Goal: Task Accomplishment & Management: Manage account settings

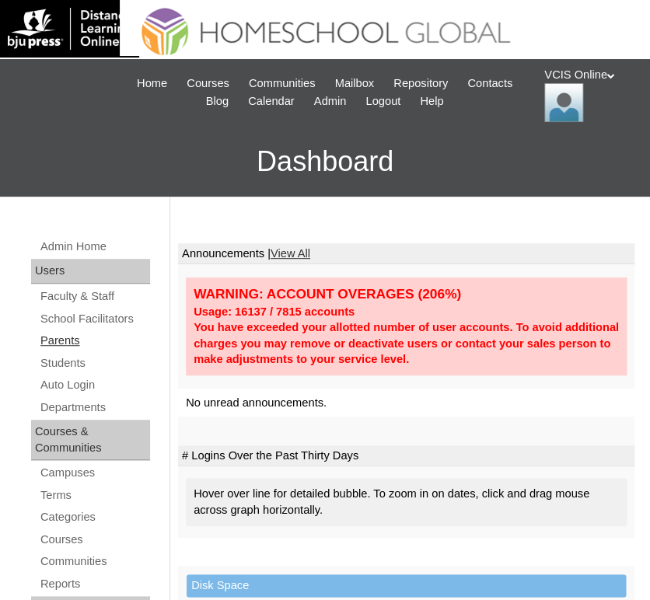
click at [52, 337] on link "Parents" at bounding box center [94, 340] width 111 height 19
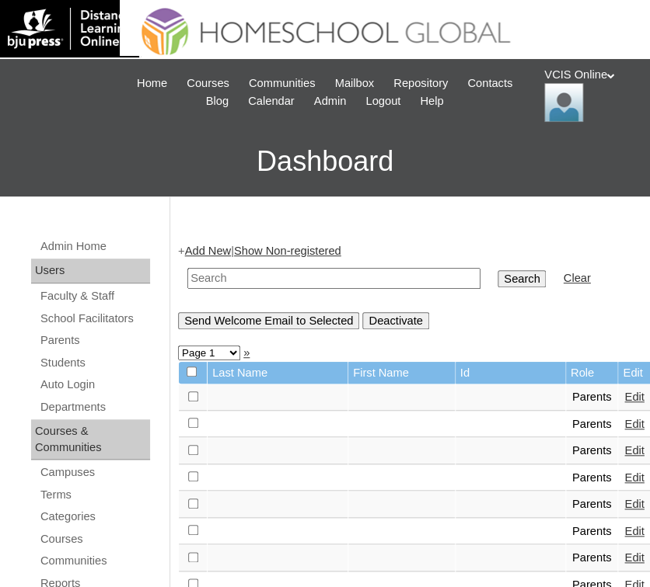
click at [223, 274] on input "text" at bounding box center [333, 278] width 293 height 21
paste input "VCIS001-5B-PA2025"
type input "VCIS001-5B-PA2025"
click at [497, 282] on input "Search" at bounding box center [521, 278] width 48 height 17
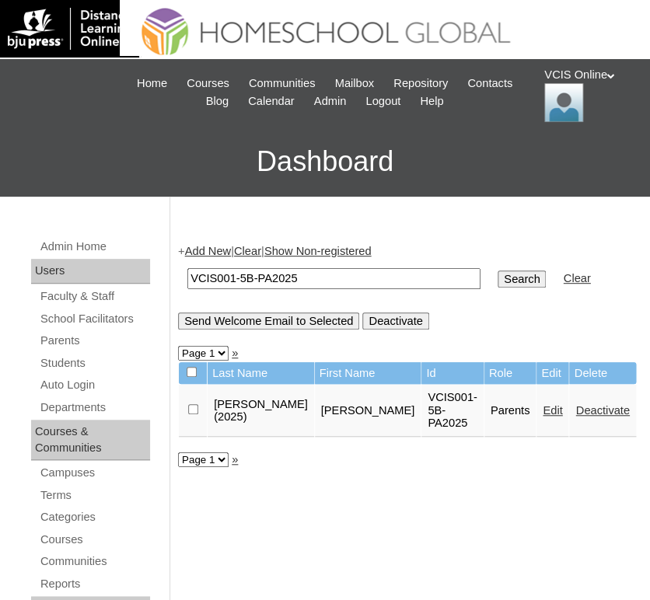
click at [542, 409] on link "Edit" at bounding box center [551, 410] width 19 height 12
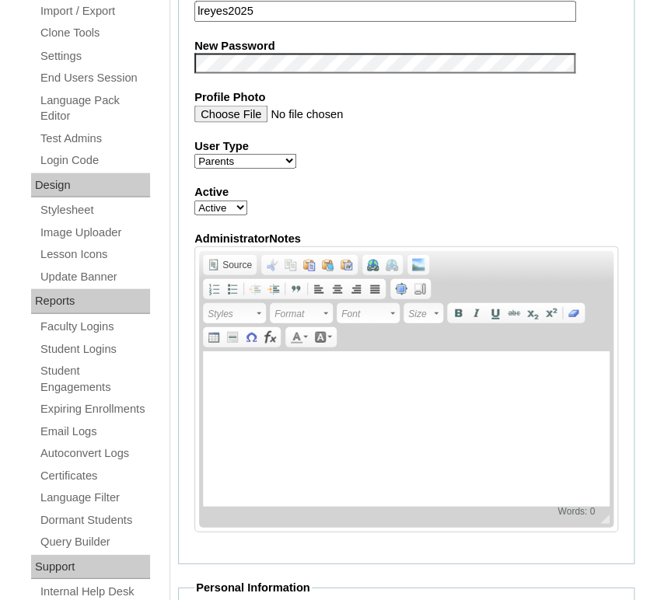
scroll to position [811, 0]
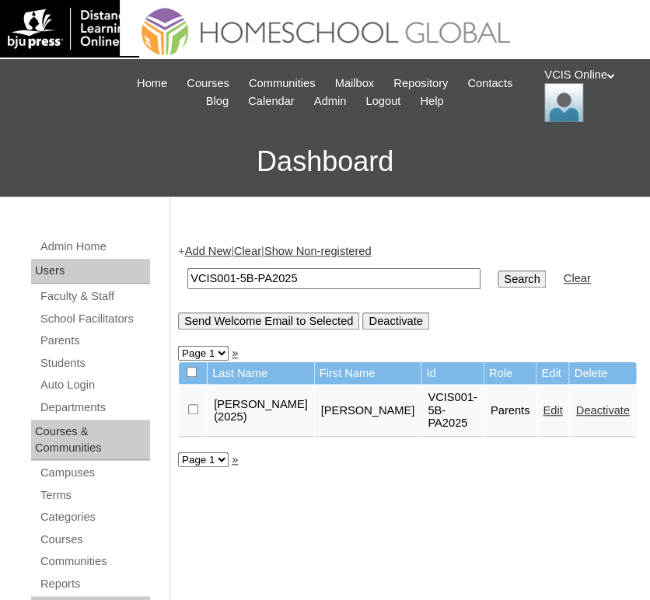
click at [309, 276] on input "VCIS001-5B-PA2025" at bounding box center [333, 278] width 293 height 21
paste input "2"
type input "VCIS002-5B-PA2025"
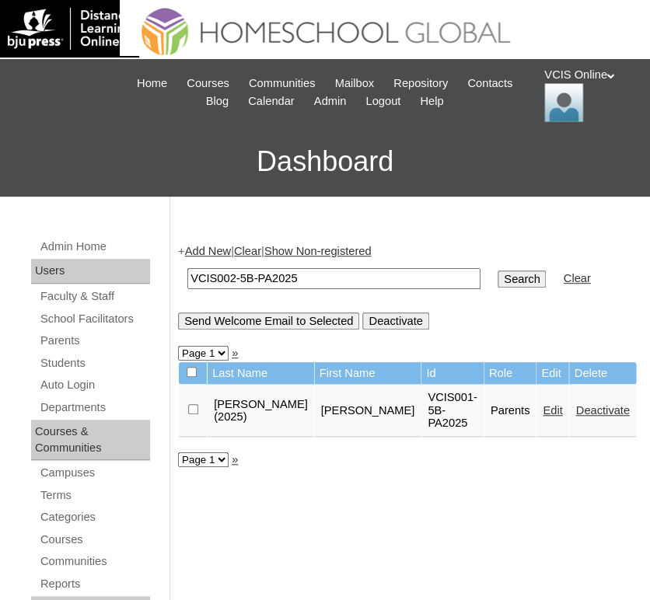
click at [497, 281] on input "Search" at bounding box center [521, 278] width 48 height 17
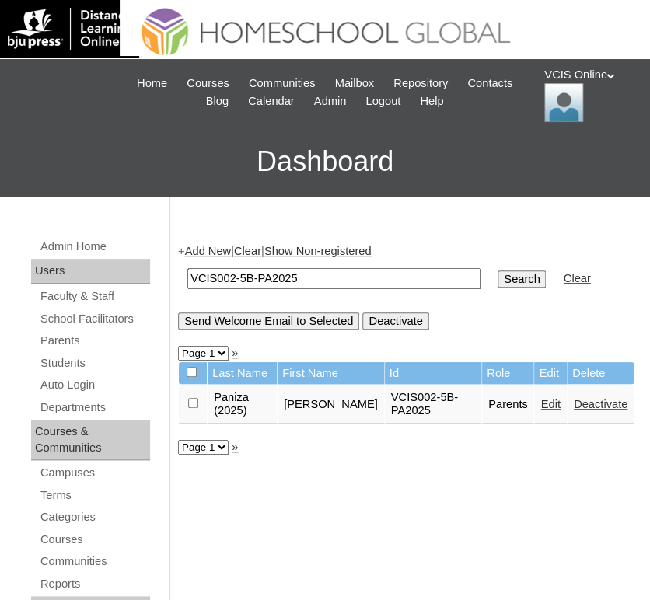
click at [540, 410] on link "Edit" at bounding box center [549, 404] width 19 height 12
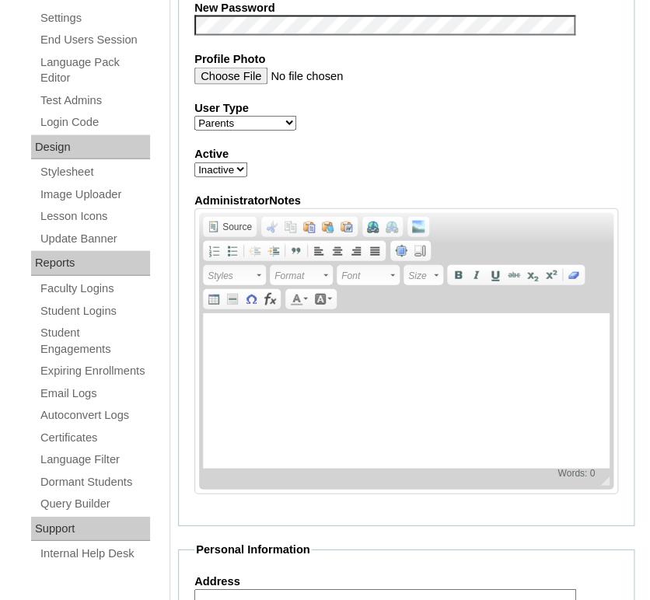
scroll to position [727, 0]
click at [234, 164] on select "Active Inactive" at bounding box center [220, 169] width 53 height 15
select select "1"
click at [194, 162] on select "Active Inactive" at bounding box center [220, 169] width 53 height 15
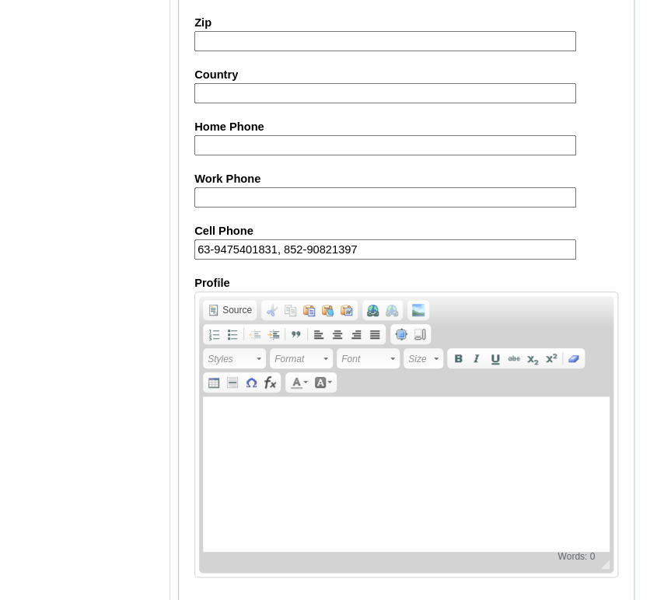
scroll to position [1544, 0]
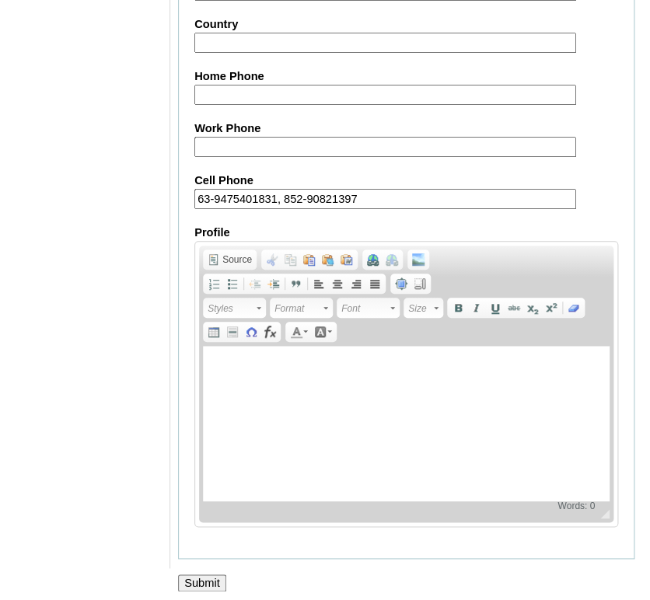
click at [208, 574] on input "Submit" at bounding box center [202, 582] width 48 height 17
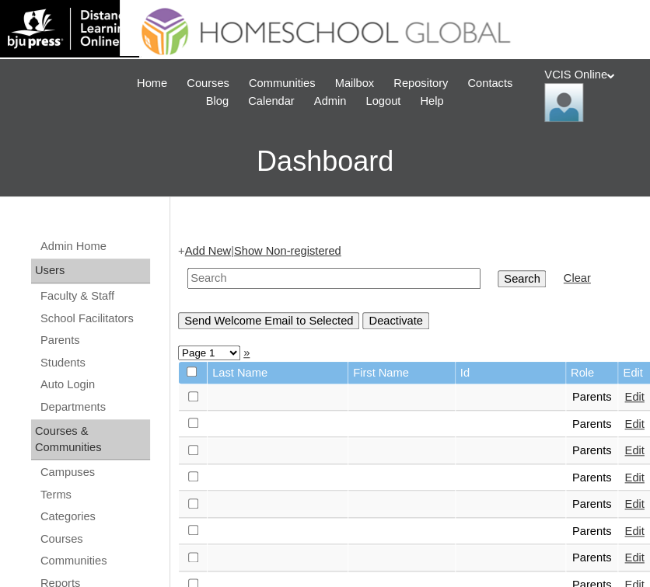
click at [338, 280] on input "text" at bounding box center [333, 278] width 293 height 21
paste input "VCIS002-5B-PA2025"
type input "VCIS002-5B-PA2025"
click at [497, 274] on input "Search" at bounding box center [521, 278] width 48 height 17
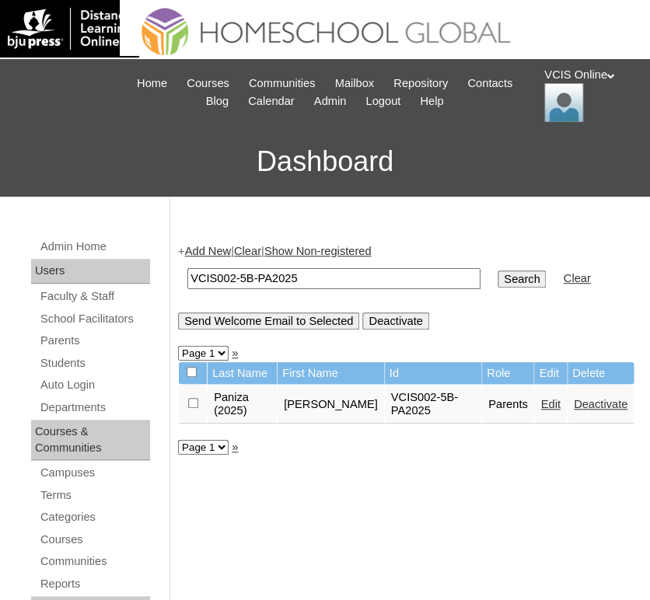
click at [540, 410] on link "Edit" at bounding box center [549, 404] width 19 height 12
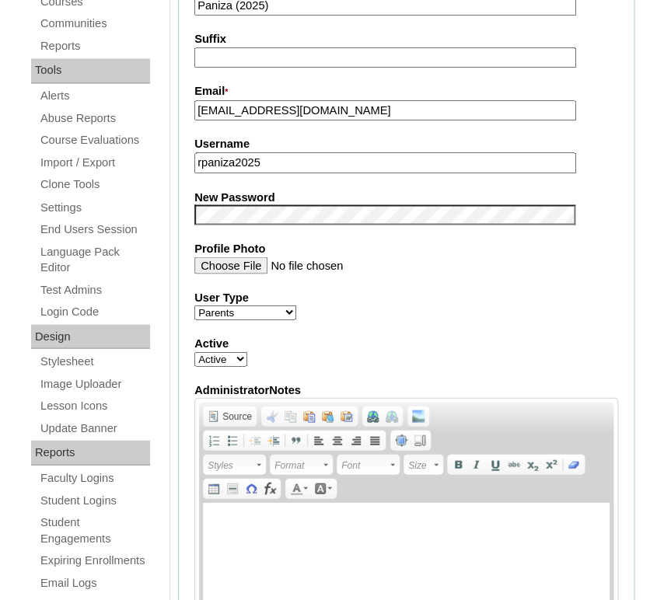
scroll to position [562, 0]
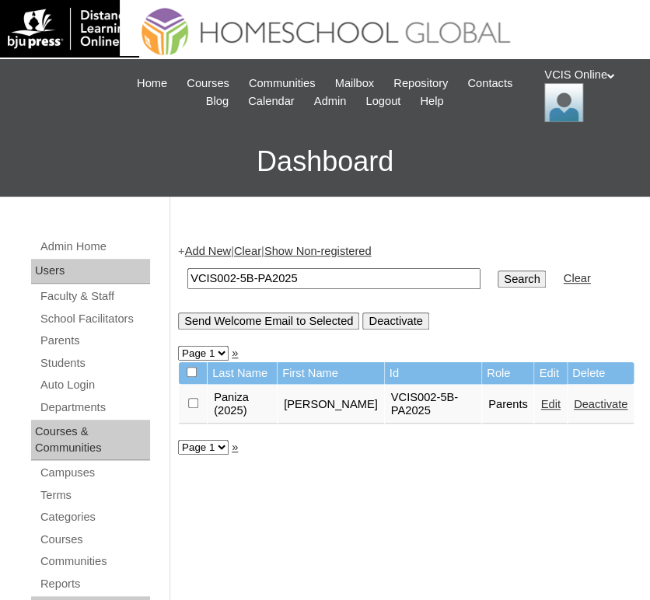
click at [350, 286] on input "VCIS002-5B-PA2025" at bounding box center [333, 278] width 293 height 21
paste input "3"
type input "VCIS003-5B-PA2025"
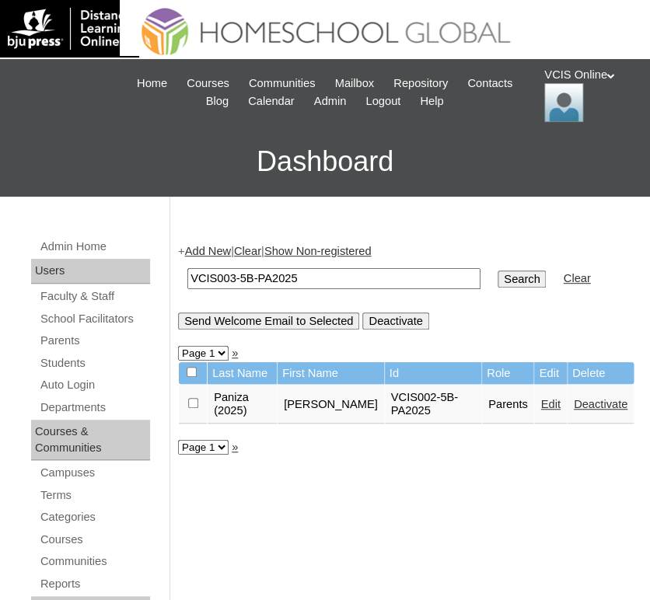
click at [497, 280] on input "Search" at bounding box center [521, 278] width 48 height 17
click at [540, 402] on link "Edit" at bounding box center [549, 404] width 19 height 12
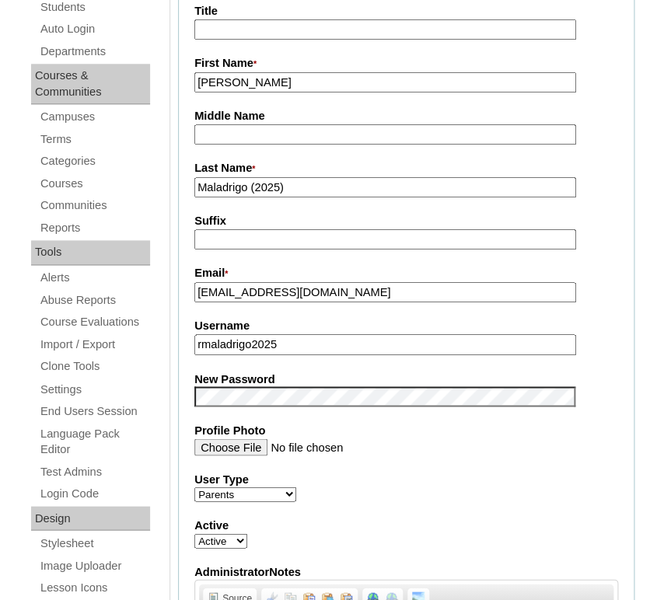
scroll to position [364, 0]
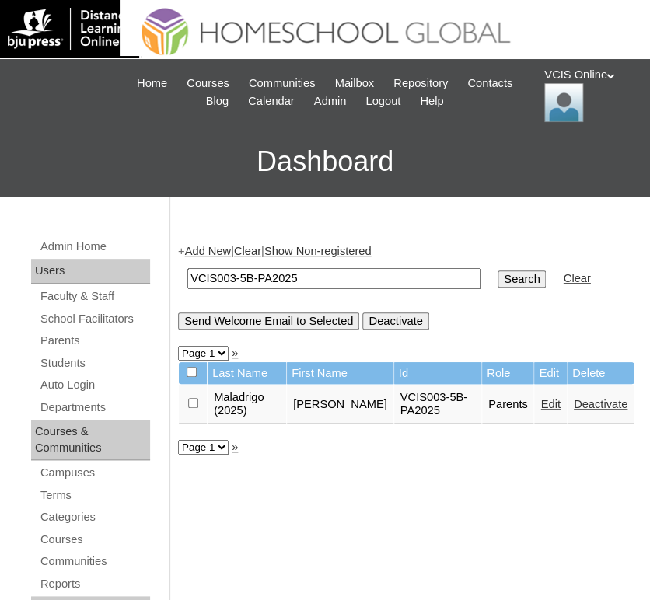
click at [255, 267] on td "VCIS003-5B-PA2025" at bounding box center [334, 278] width 309 height 37
drag, startPoint x: 255, startPoint y: 267, endPoint x: 248, endPoint y: 282, distance: 17.0
click at [248, 282] on td "VCIS003-5B-PA2025" at bounding box center [334, 278] width 309 height 37
click at [248, 282] on input "VCIS003-5B-PA2025" at bounding box center [333, 278] width 293 height 21
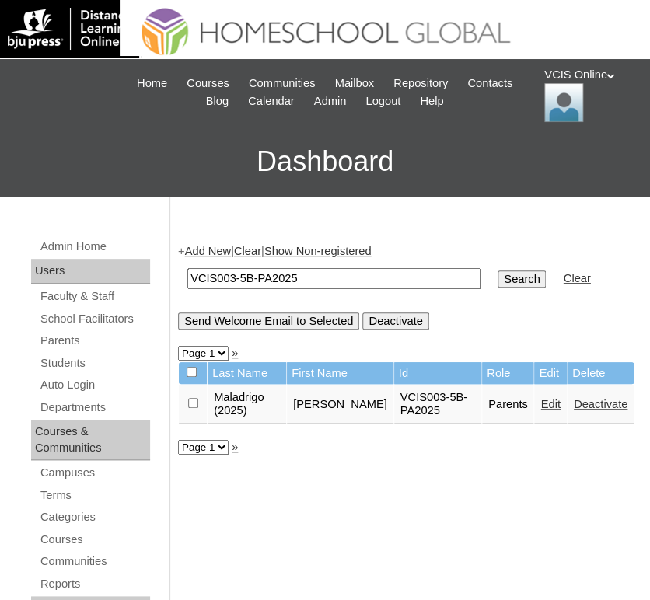
click at [248, 282] on input "VCIS003-5B-PA2025" at bounding box center [333, 278] width 293 height 21
paste input "4"
type input "VCIS004-5B-PA2025"
click at [497, 282] on input "Search" at bounding box center [521, 278] width 48 height 17
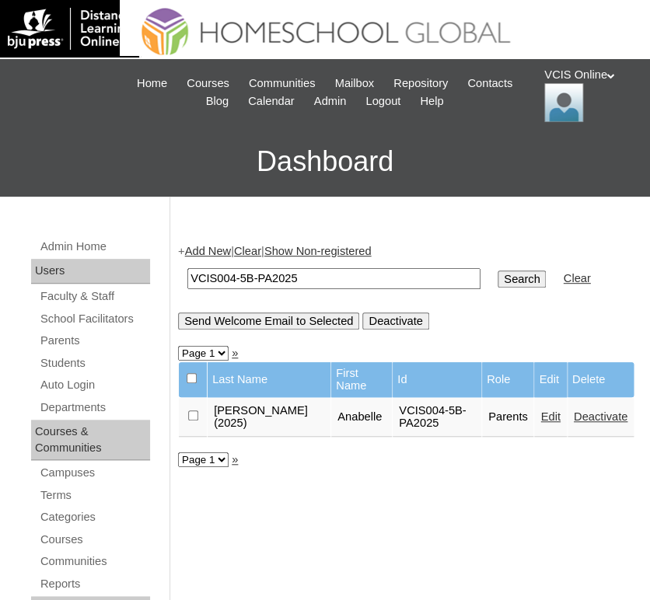
click at [540, 413] on link "Edit" at bounding box center [549, 416] width 19 height 12
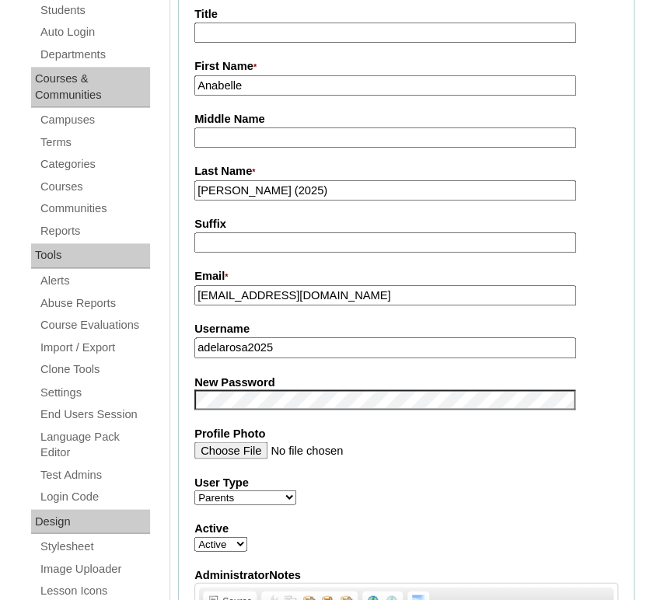
scroll to position [352, 0]
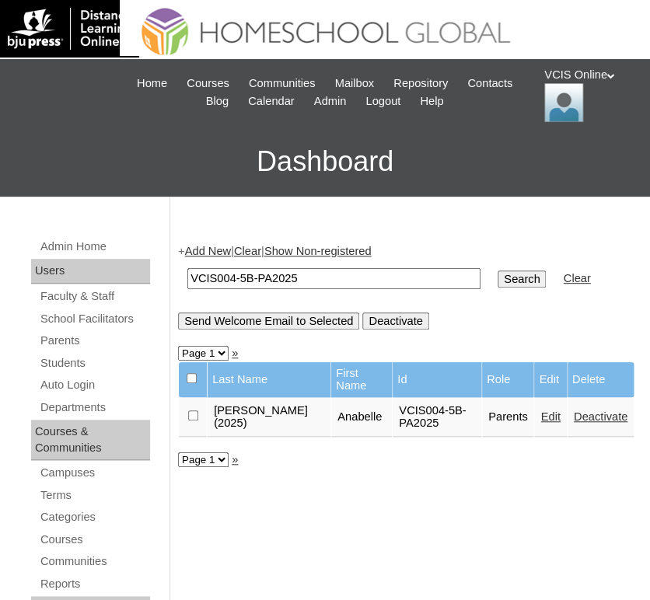
click at [211, 275] on input "VCIS004-5B-PA2025" at bounding box center [333, 278] width 293 height 21
paste input "5"
type input "VCIS005-5B-PA2025"
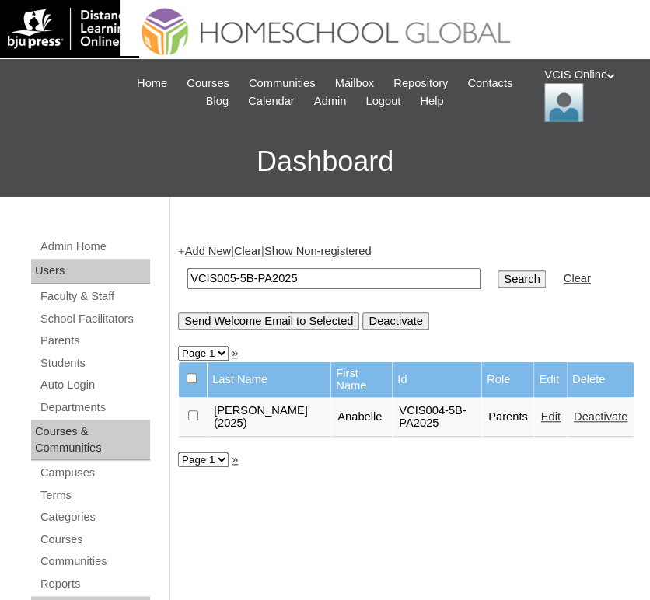
click at [497, 281] on input "Search" at bounding box center [521, 278] width 48 height 17
click at [540, 410] on link "Edit" at bounding box center [549, 416] width 19 height 12
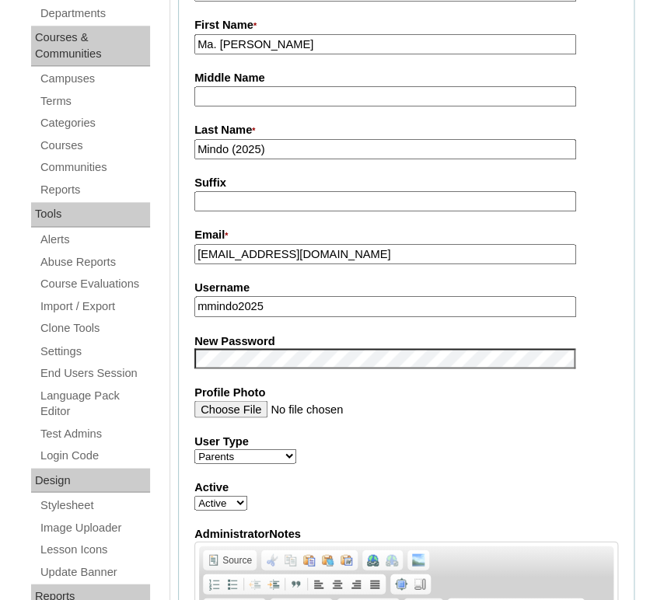
scroll to position [399, 0]
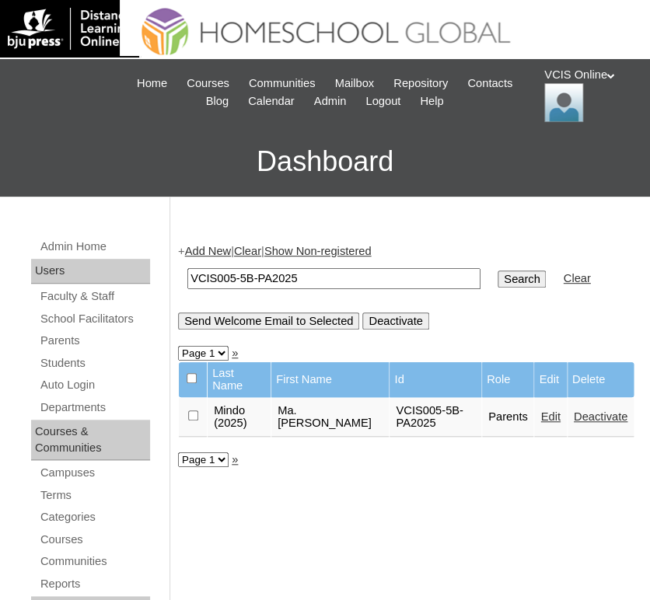
click at [300, 277] on input "VCIS005-5B-PA2025" at bounding box center [333, 278] width 293 height 21
paste input "6"
type input "VCIS006-5B-PA2025"
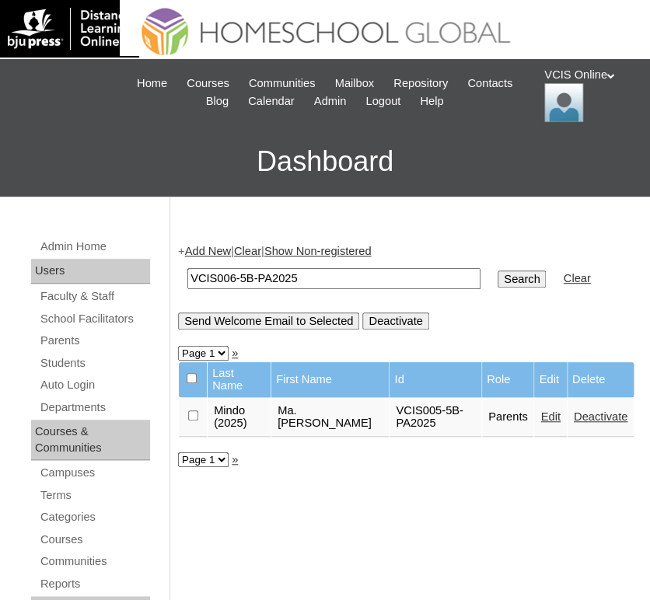
click at [497, 278] on input "Search" at bounding box center [521, 278] width 48 height 17
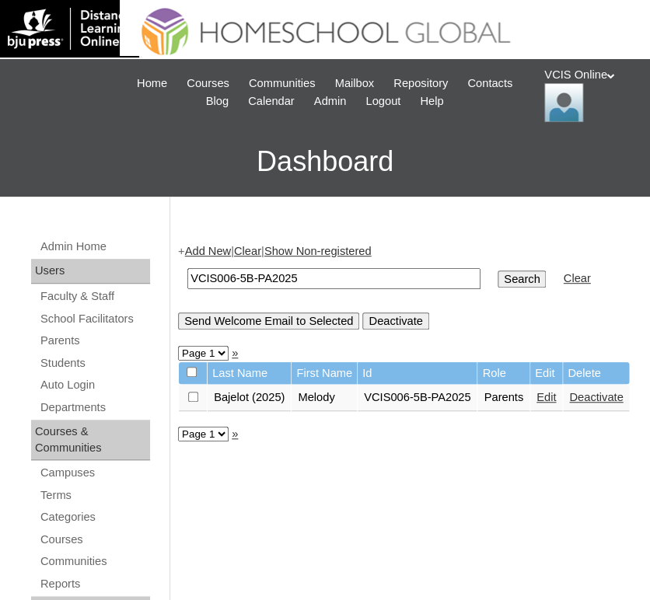
click at [541, 403] on link "Edit" at bounding box center [545, 397] width 19 height 12
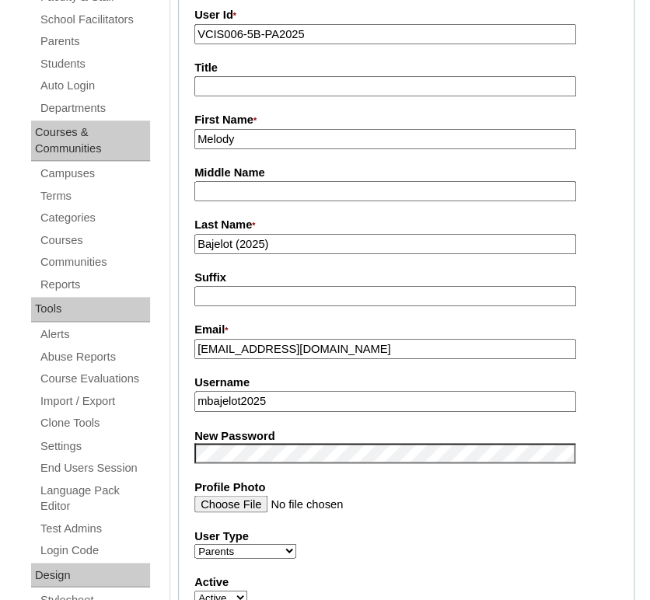
scroll to position [318, 0]
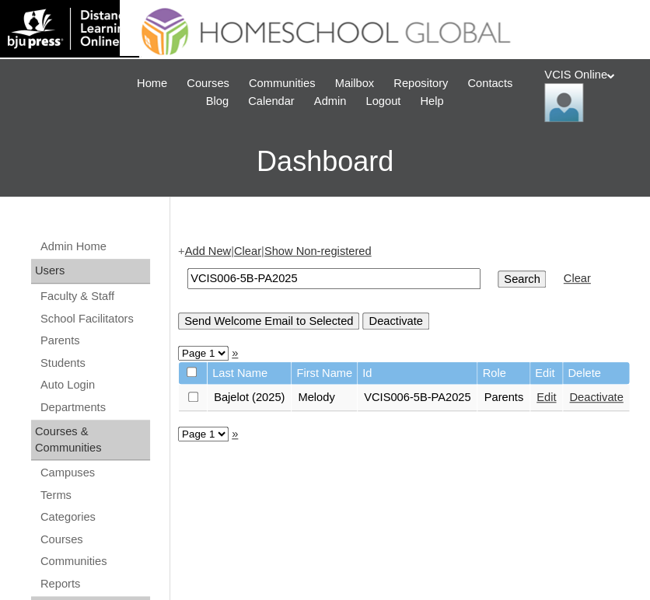
click at [235, 272] on input "VCIS006-5B-PA2025" at bounding box center [333, 278] width 293 height 21
type input "VCIS007-5B-PA2025"
click at [497, 270] on input "Search" at bounding box center [521, 278] width 48 height 17
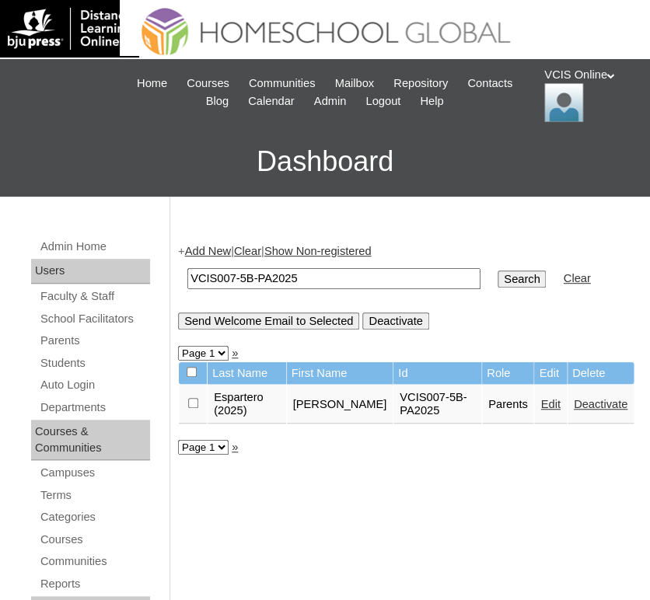
click at [540, 406] on link "Edit" at bounding box center [549, 404] width 19 height 12
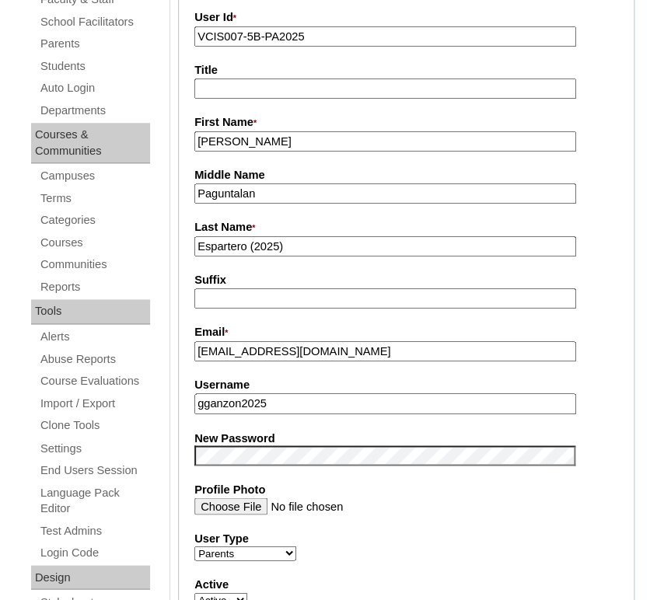
scroll to position [348, 0]
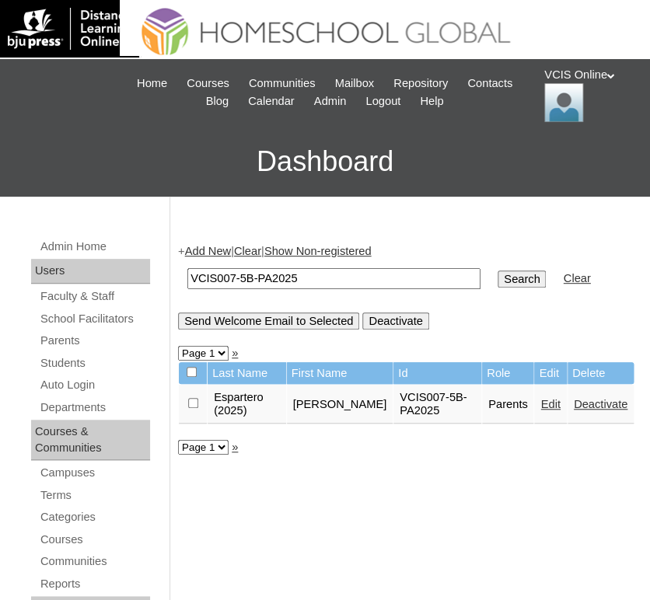
click at [230, 276] on input "VCIS007-5B-PA2025" at bounding box center [333, 278] width 293 height 21
type input "VCIS008-5B-PA2025"
click at [497, 270] on input "Search" at bounding box center [521, 278] width 48 height 17
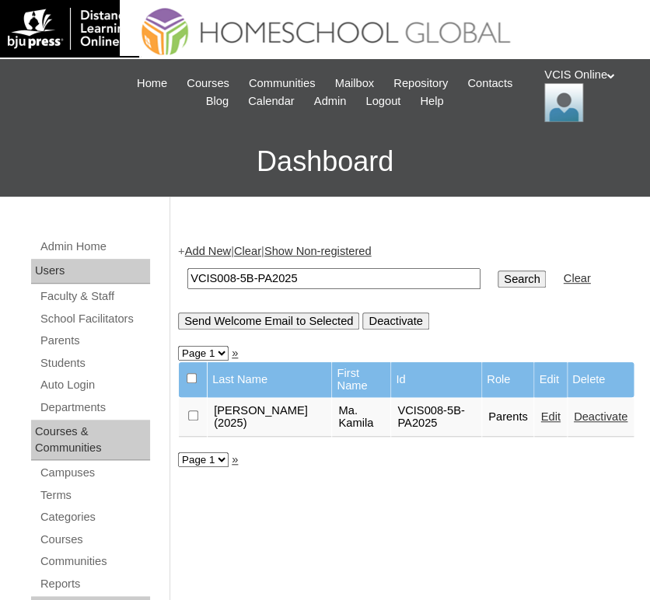
click at [540, 410] on link "Edit" at bounding box center [549, 416] width 19 height 12
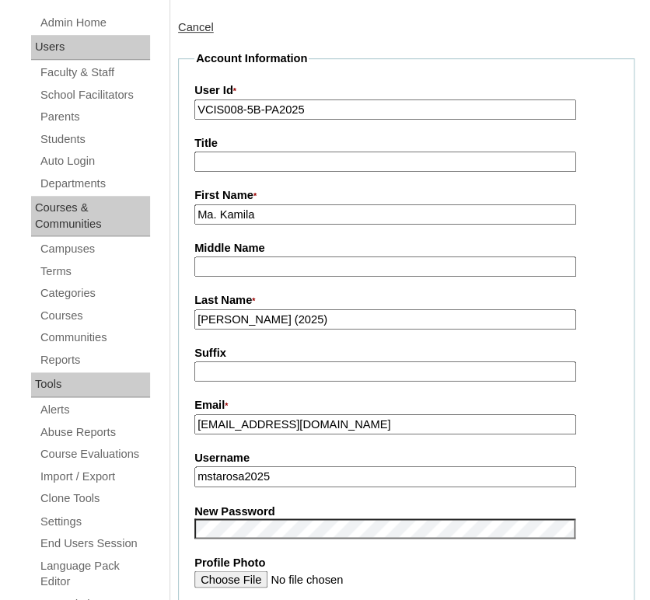
scroll to position [329, 0]
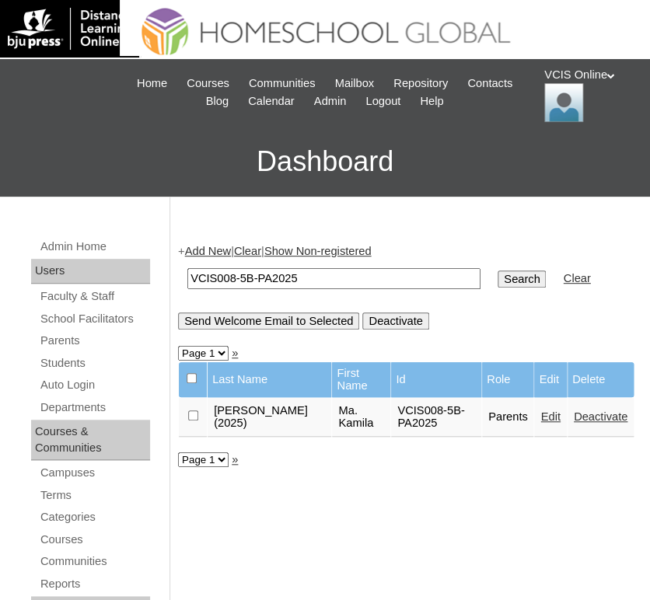
click at [235, 279] on input "VCIS008-5B-PA2025" at bounding box center [333, 278] width 293 height 21
type input "VCIS009-5B-PA2025"
click at [497, 270] on input "Search" at bounding box center [521, 278] width 48 height 17
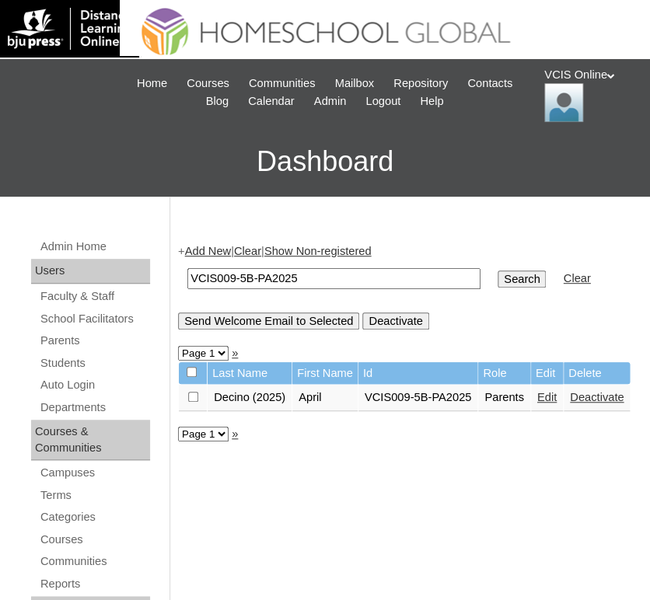
click at [547, 403] on link "Edit" at bounding box center [546, 397] width 19 height 12
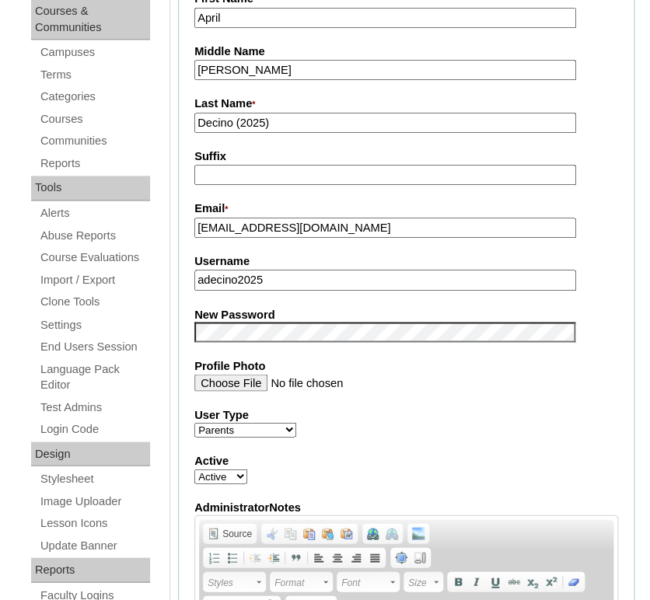
scroll to position [421, 0]
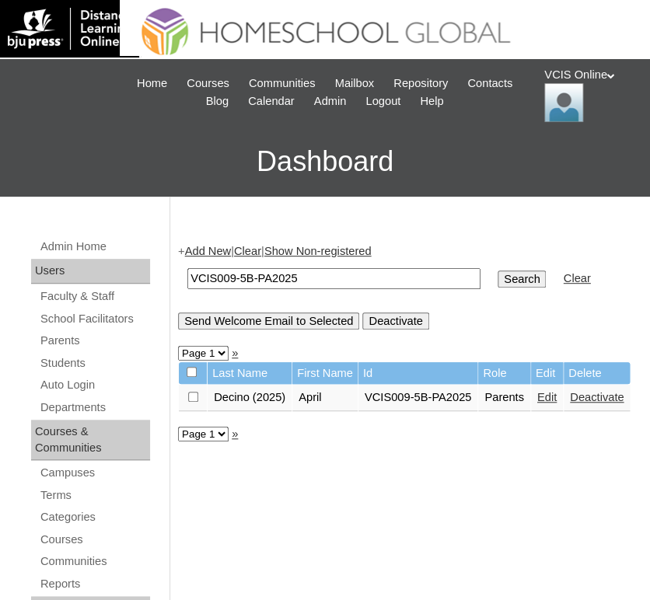
click at [232, 274] on input "VCIS009-5B-PA2025" at bounding box center [333, 278] width 293 height 21
type input "VCIS010-5B-PA2025"
click at [497, 270] on input "Search" at bounding box center [521, 278] width 48 height 17
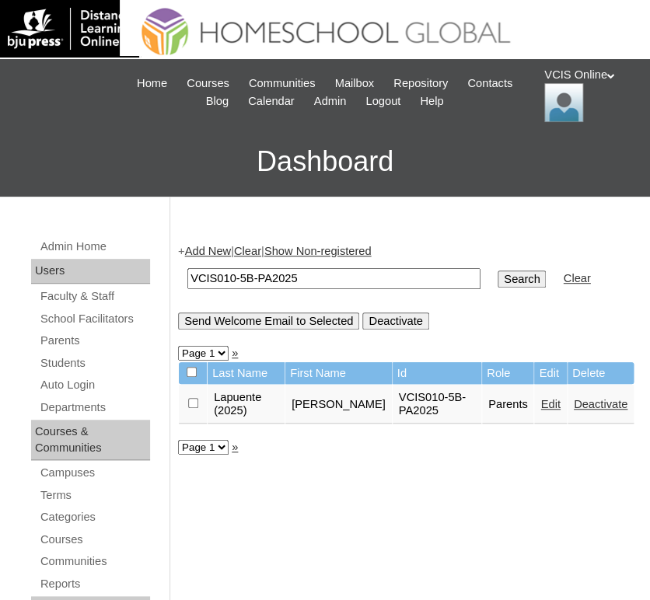
click at [540, 410] on link "Edit" at bounding box center [549, 404] width 19 height 12
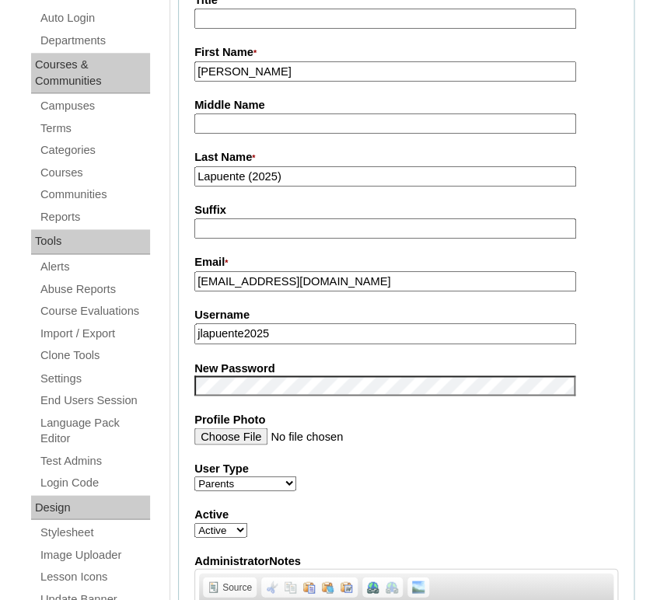
scroll to position [368, 0]
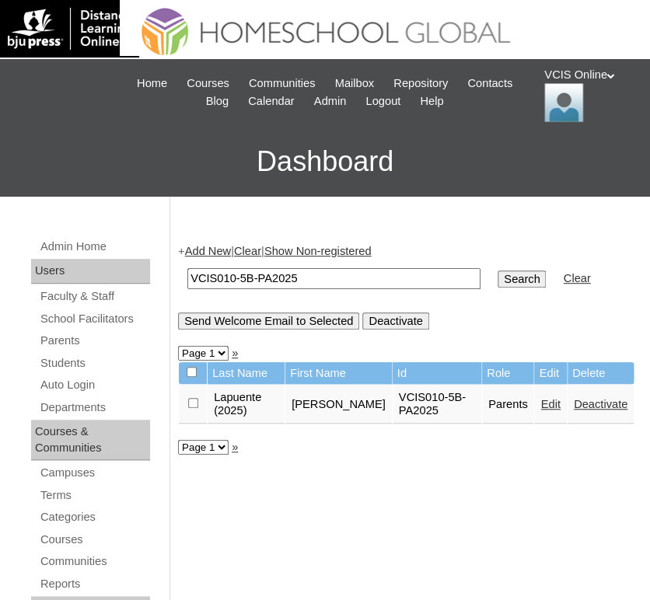
click at [234, 275] on input "VCIS010-5B-PA2025" at bounding box center [333, 278] width 293 height 21
type input "VCIS011-5B-PA2025"
click at [497, 270] on input "Search" at bounding box center [521, 278] width 48 height 17
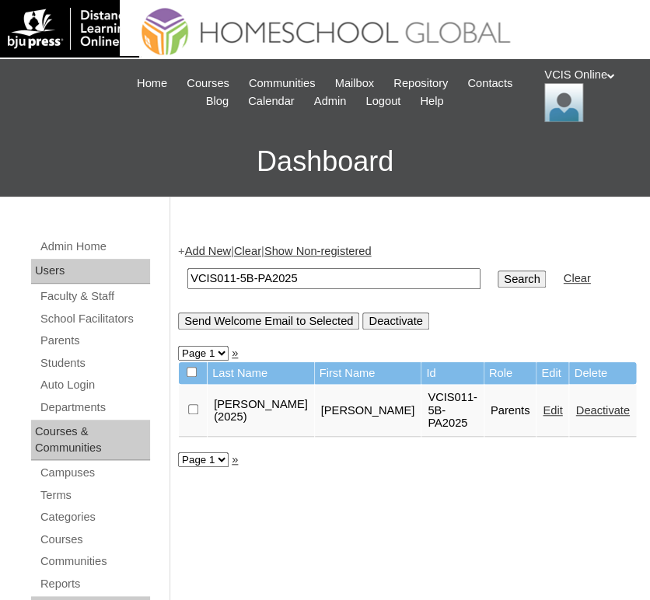
click at [542, 417] on link "Edit" at bounding box center [551, 410] width 19 height 12
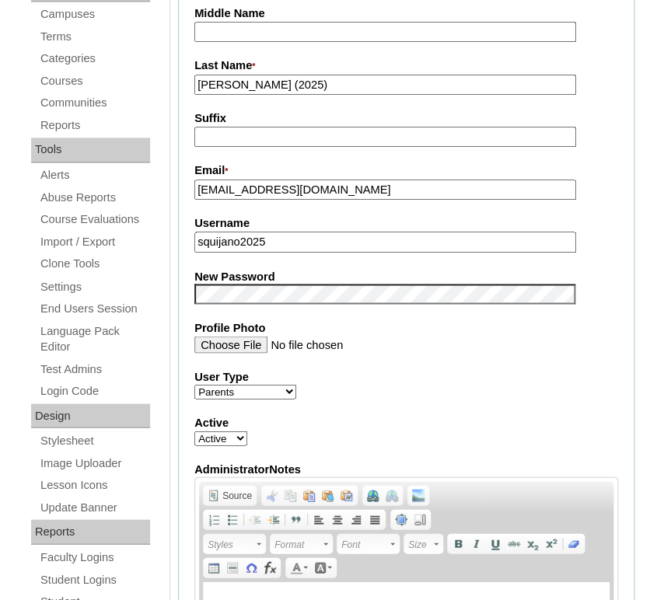
scroll to position [459, 0]
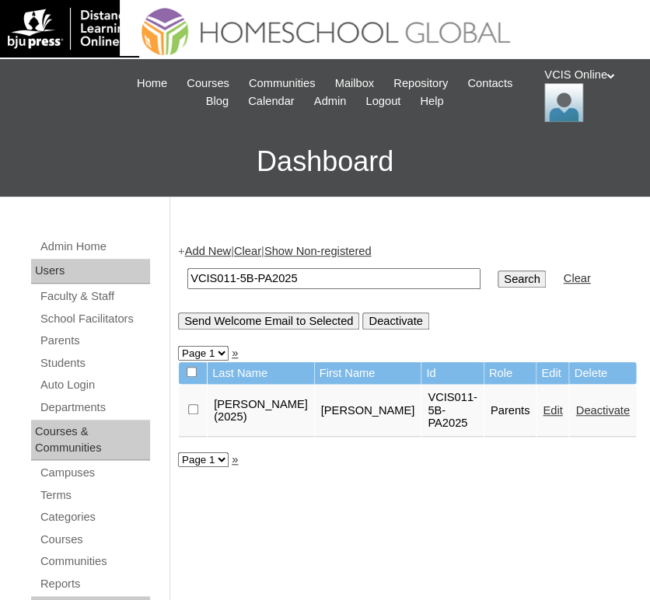
click at [232, 276] on input "VCIS011-5B-PA2025" at bounding box center [333, 278] width 293 height 21
type input "VCIS012-5B-PA2025"
click at [497, 270] on input "Search" at bounding box center [521, 278] width 48 height 17
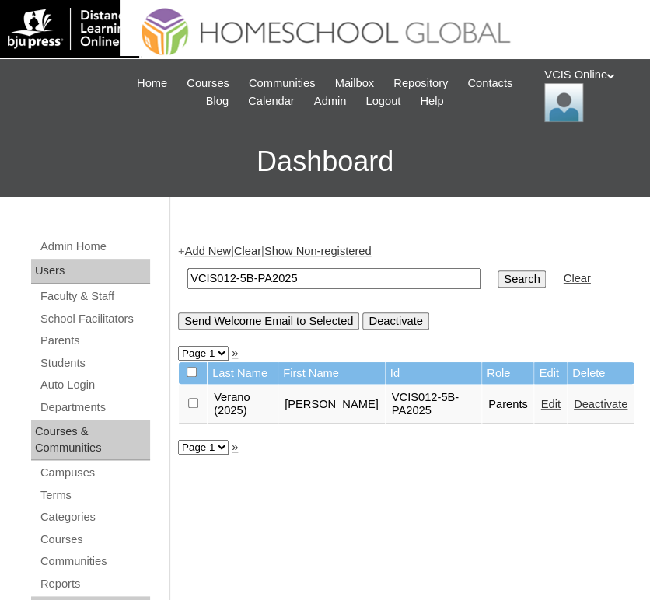
click at [540, 410] on link "Edit" at bounding box center [549, 404] width 19 height 12
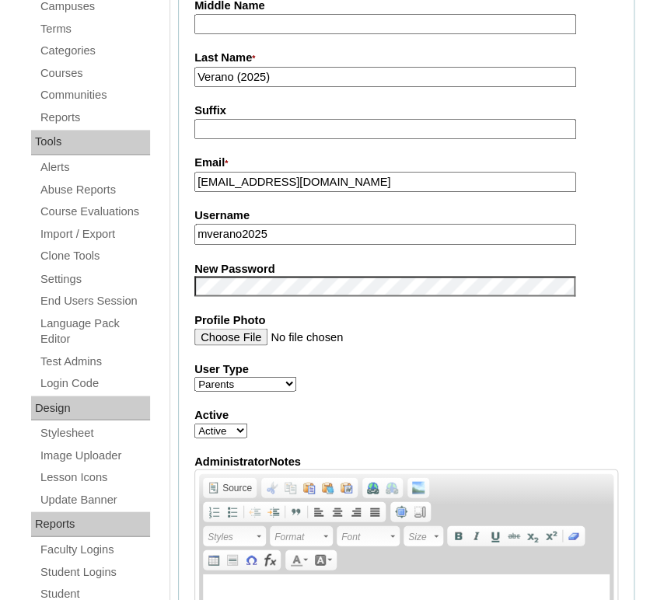
scroll to position [468, 0]
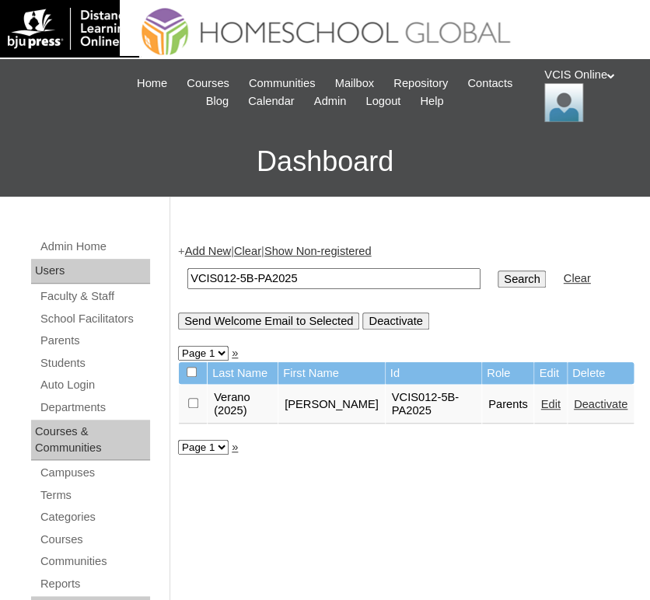
click at [232, 279] on input "VCIS012-5B-PA2025" at bounding box center [333, 278] width 293 height 21
type input "VCIS013-5B-PA2025"
click at [497, 270] on input "Search" at bounding box center [521, 278] width 48 height 17
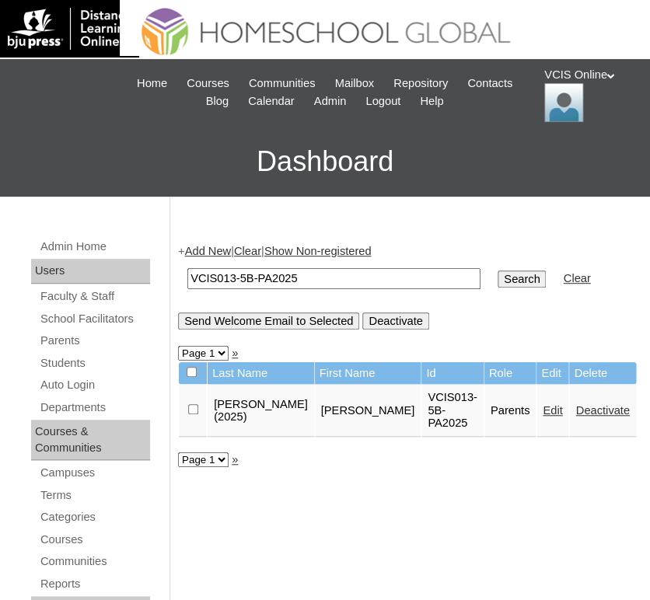
click at [542, 404] on link "Edit" at bounding box center [551, 410] width 19 height 12
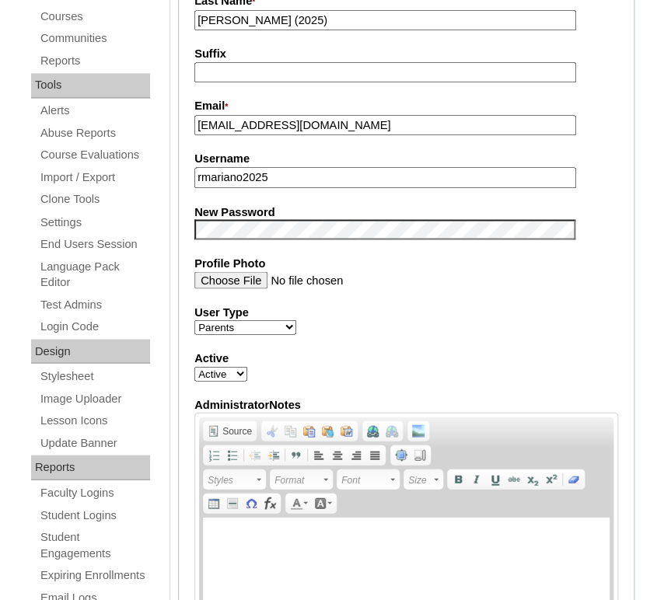
scroll to position [547, 0]
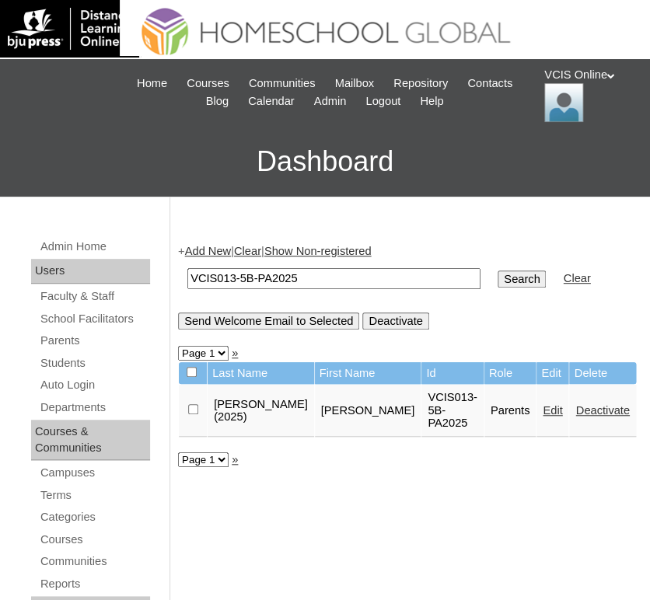
click at [232, 277] on input "VCIS013-5B-PA2025" at bounding box center [333, 278] width 293 height 21
type input "VCIS014-5B-PA2025"
click at [497, 270] on input "Search" at bounding box center [521, 278] width 48 height 17
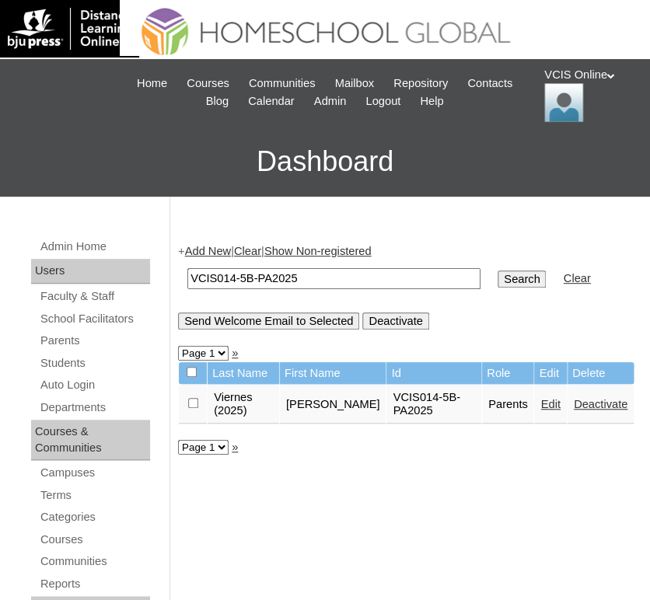
click at [541, 403] on link "Edit" at bounding box center [549, 404] width 19 height 12
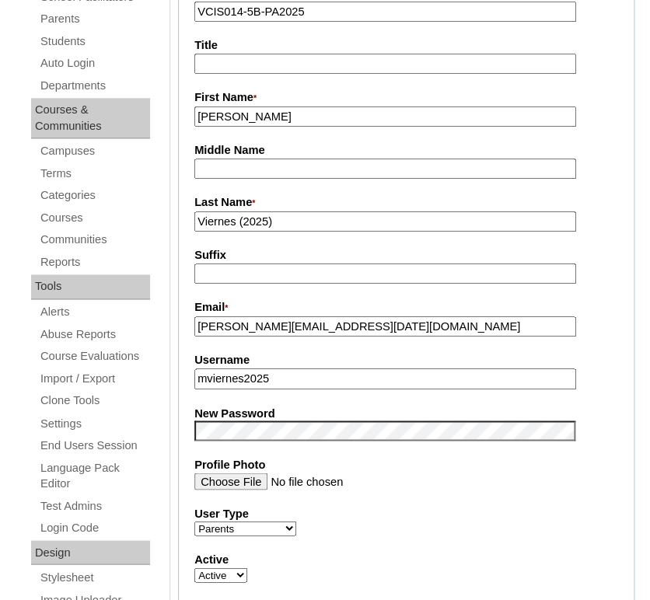
scroll to position [455, 0]
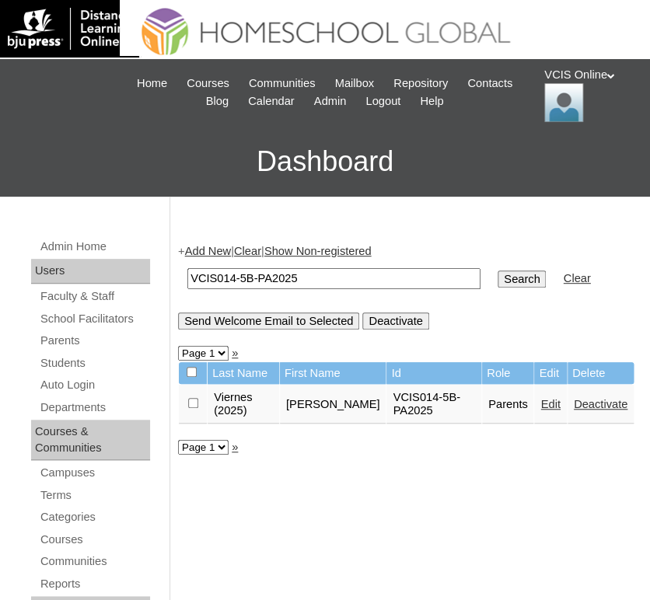
click at [232, 277] on input "VCIS014-5B-PA2025" at bounding box center [333, 278] width 293 height 21
type input "VCIS015-5B-PA2025"
click at [497, 270] on input "Search" at bounding box center [521, 278] width 48 height 17
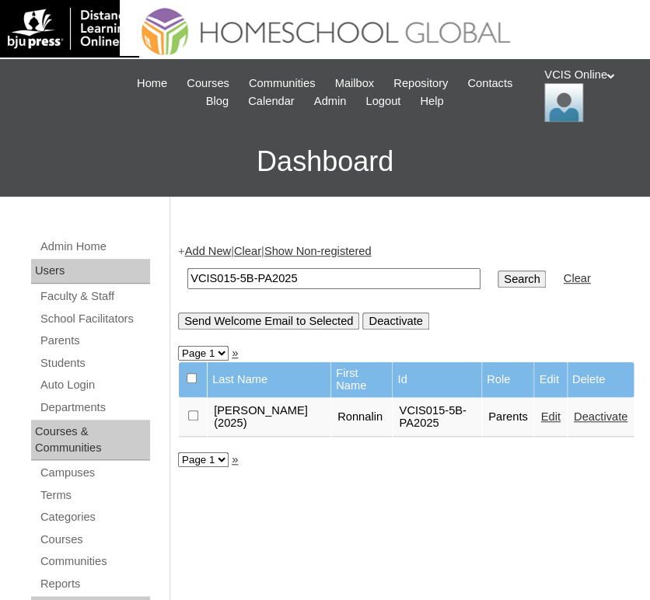
click at [541, 418] on link "Edit" at bounding box center [549, 416] width 19 height 12
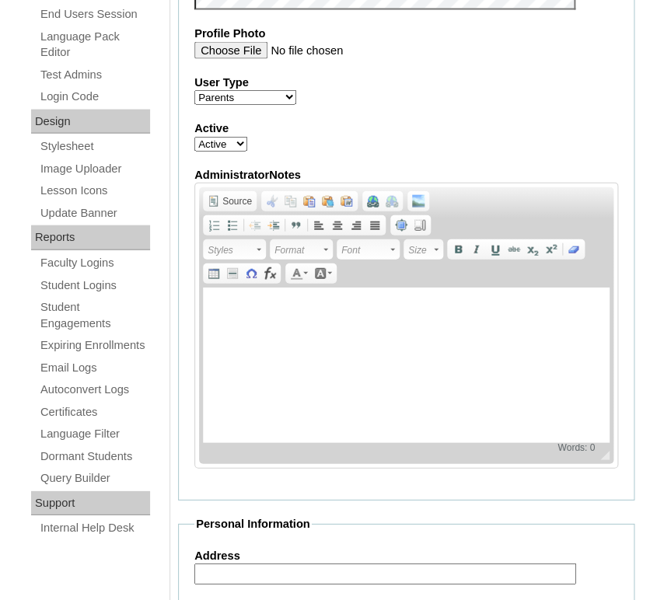
scroll to position [752, 0]
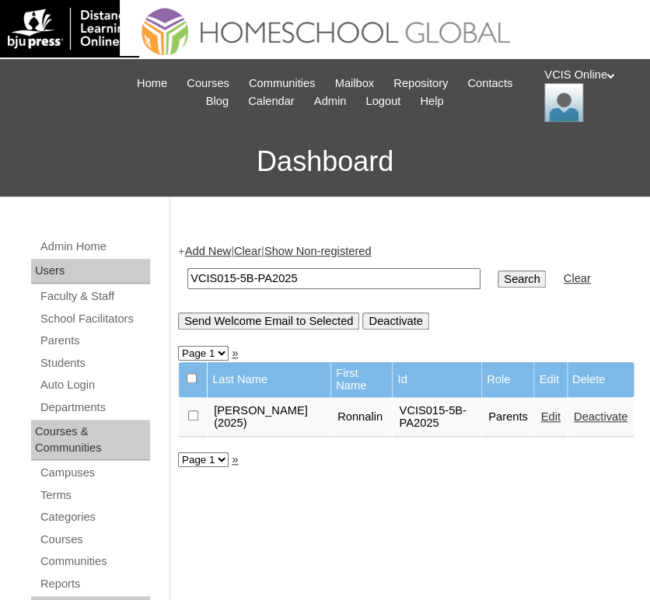
click at [234, 277] on input "VCIS015-5B-PA2025" at bounding box center [333, 278] width 293 height 21
type input "VCIS016-5B-PA2025"
click at [497, 270] on input "Search" at bounding box center [521, 278] width 48 height 17
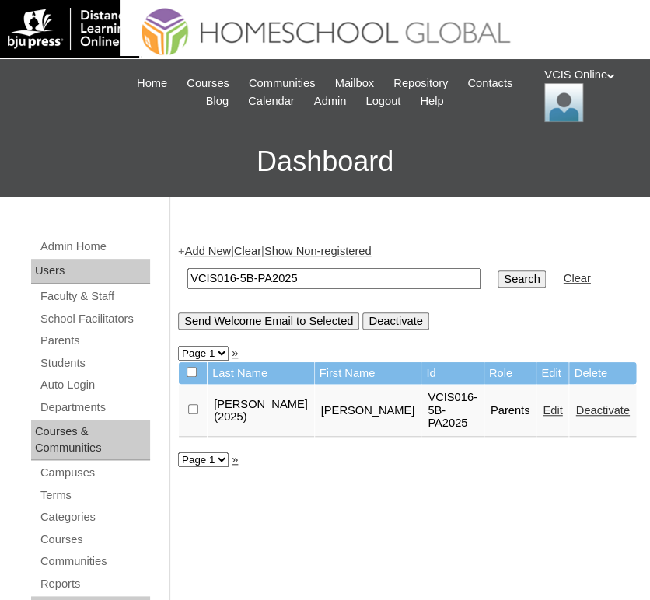
click at [545, 404] on link "Edit" at bounding box center [551, 410] width 19 height 12
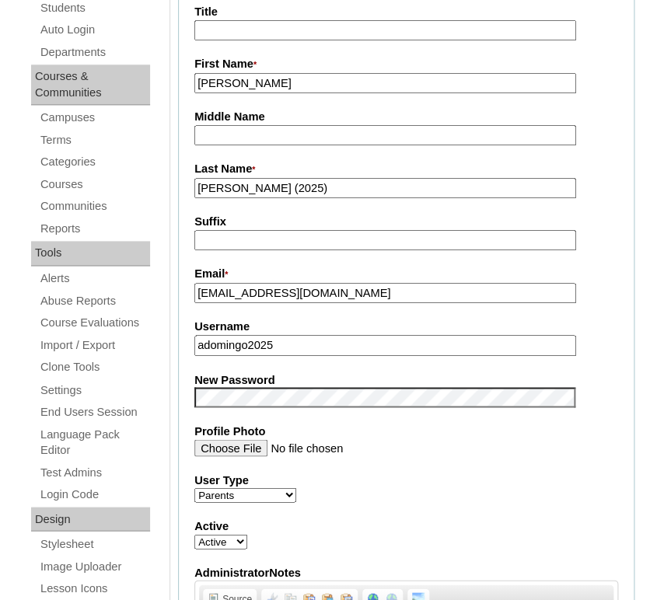
scroll to position [354, 0]
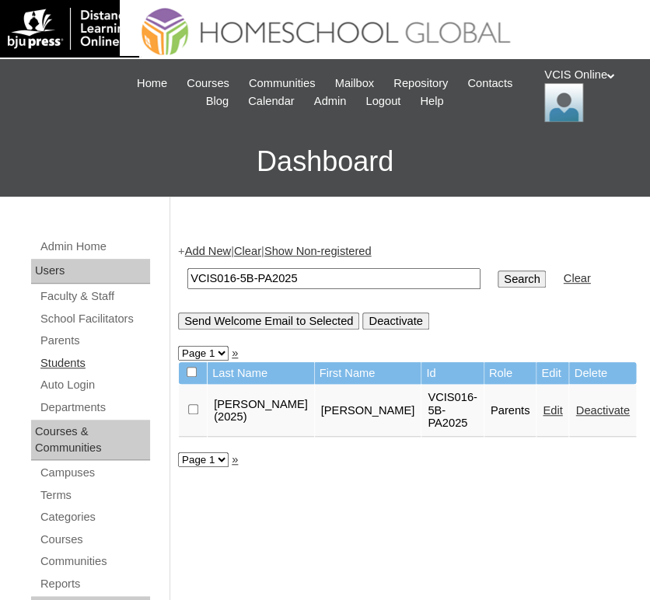
click at [51, 357] on link "Students" at bounding box center [94, 363] width 111 height 19
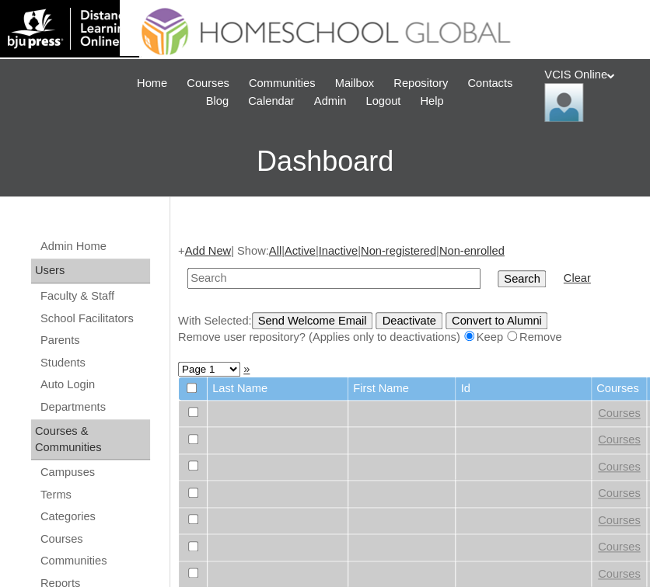
click at [239, 266] on td at bounding box center [334, 278] width 309 height 37
click at [236, 273] on input "text" at bounding box center [333, 278] width 293 height 21
paste input "VCIS001-5B-SA2025"
type input "VCIS001-5B-SA2025"
click at [497, 275] on input "Search" at bounding box center [521, 278] width 48 height 17
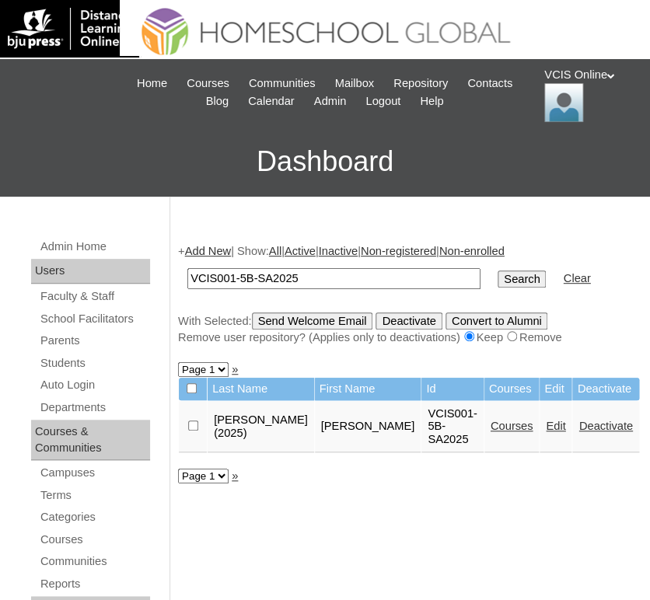
click at [546, 421] on link "Edit" at bounding box center [555, 426] width 19 height 12
click at [235, 272] on input "VCIS001-5B-SA2025" at bounding box center [333, 278] width 293 height 21
type input "VCIS002-5B-SA2025"
click at [497, 270] on input "Search" at bounding box center [521, 278] width 48 height 17
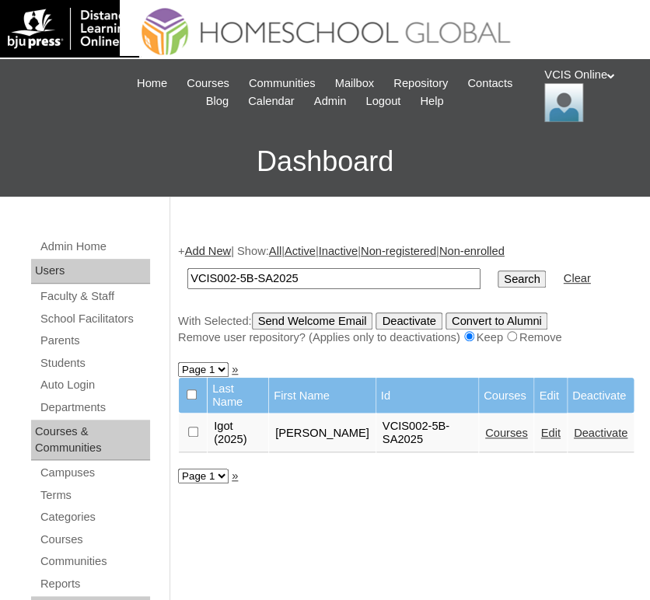
click at [540, 427] on link "Edit" at bounding box center [549, 433] width 19 height 12
click at [233, 275] on input "VCIS002-5B-SA2025" at bounding box center [333, 278] width 293 height 21
type input "VCIS003-5B-SA2025"
click at [497, 270] on input "Search" at bounding box center [521, 278] width 48 height 17
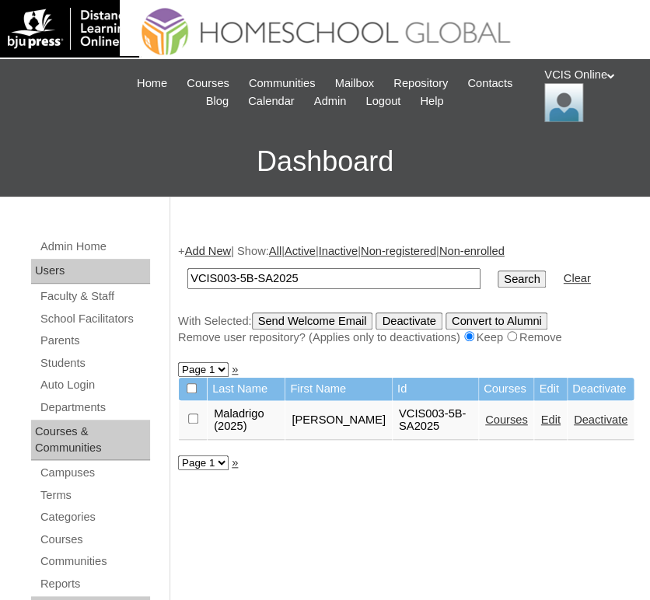
click at [540, 420] on link "Edit" at bounding box center [549, 419] width 19 height 12
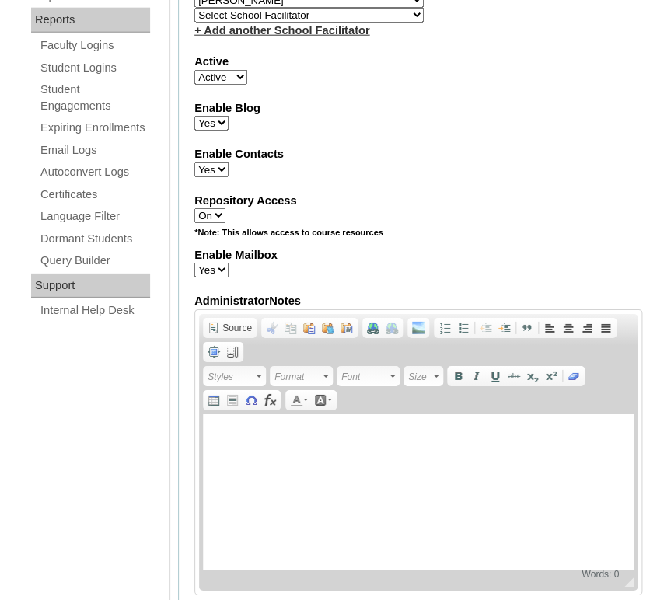
scroll to position [952, 0]
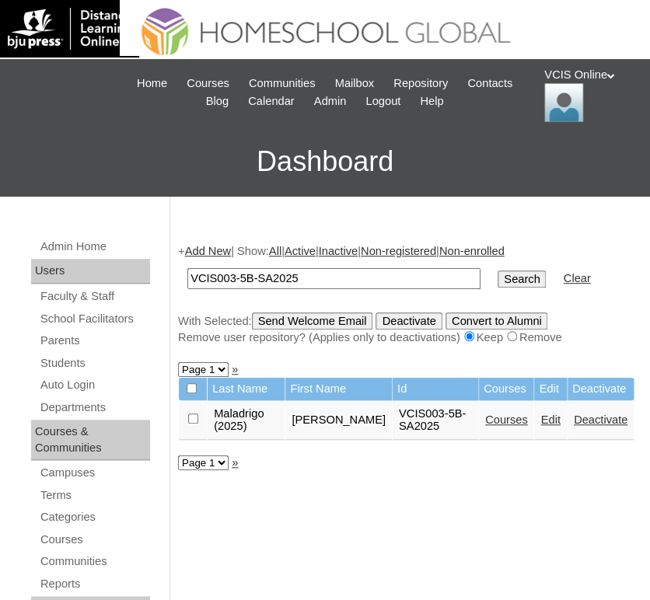
click at [234, 276] on input "VCIS003-5B-SA2025" at bounding box center [333, 278] width 293 height 21
type input "VCIS004-5B-SA2025"
click at [497, 270] on input "Search" at bounding box center [521, 278] width 48 height 17
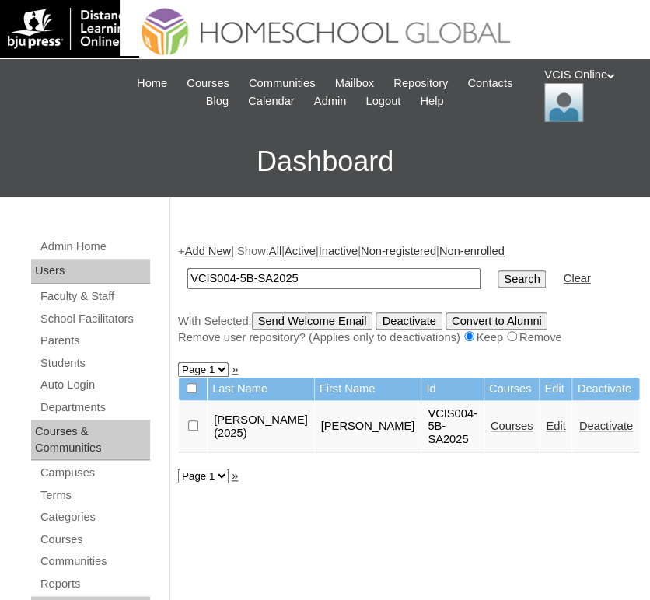
click at [546, 421] on link "Edit" at bounding box center [555, 426] width 19 height 12
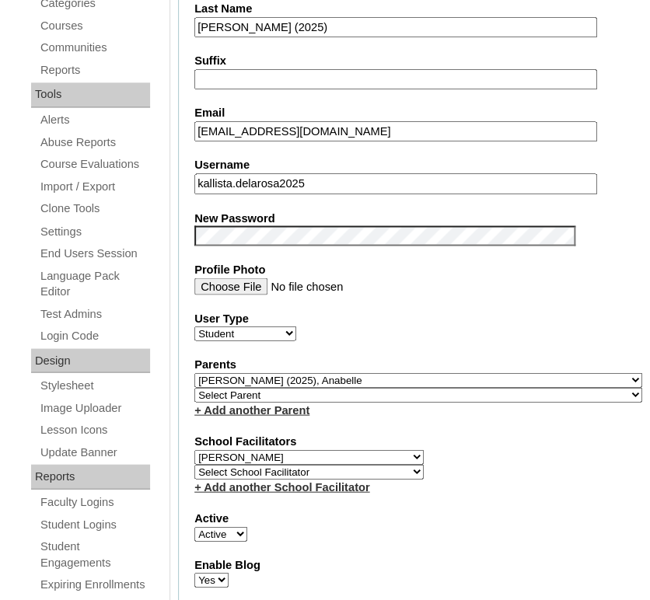
scroll to position [518, 0]
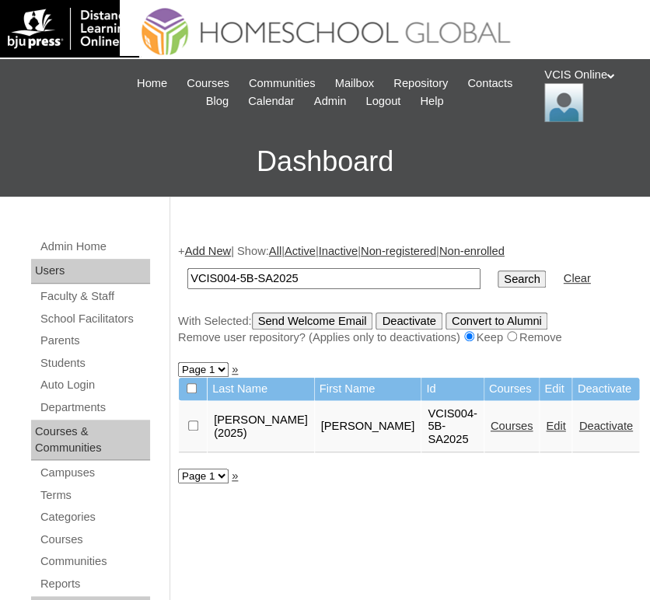
click at [235, 277] on input "VCIS004-5B-SA2025" at bounding box center [333, 278] width 293 height 21
type input "VCIS005-5B-SA2025"
click at [497, 270] on input "Search" at bounding box center [521, 278] width 48 height 17
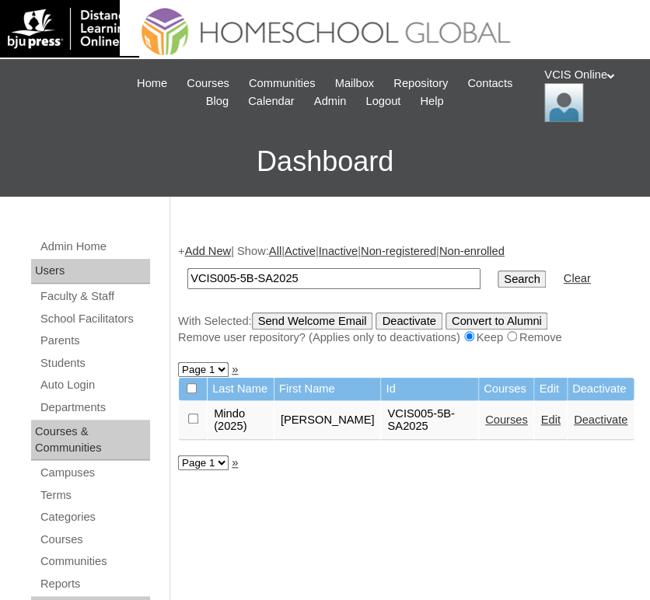
click at [540, 418] on link "Edit" at bounding box center [549, 419] width 19 height 12
click at [233, 277] on input "VCIS005-5B-SA2025" at bounding box center [333, 278] width 293 height 21
type input "VCIS006-5B-SA2025"
click at [497, 270] on input "Search" at bounding box center [521, 278] width 48 height 17
click at [540, 421] on link "Edit" at bounding box center [549, 419] width 19 height 12
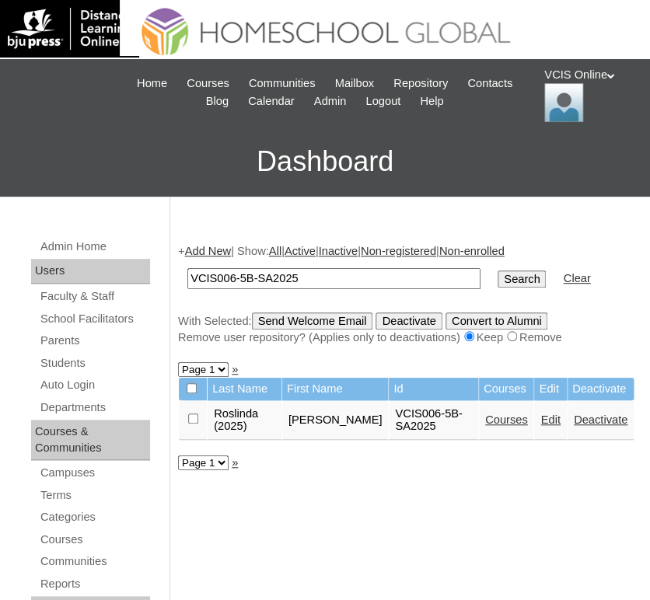
click at [235, 275] on input "VCIS006-5B-SA2025" at bounding box center [333, 278] width 293 height 21
type input "VCIS005-5B-SA2025"
click at [497, 270] on input "Search" at bounding box center [521, 278] width 48 height 17
click at [542, 420] on link "Edit" at bounding box center [549, 419] width 19 height 12
click at [235, 277] on input "VCIS005-5B-SA2025" at bounding box center [333, 278] width 293 height 21
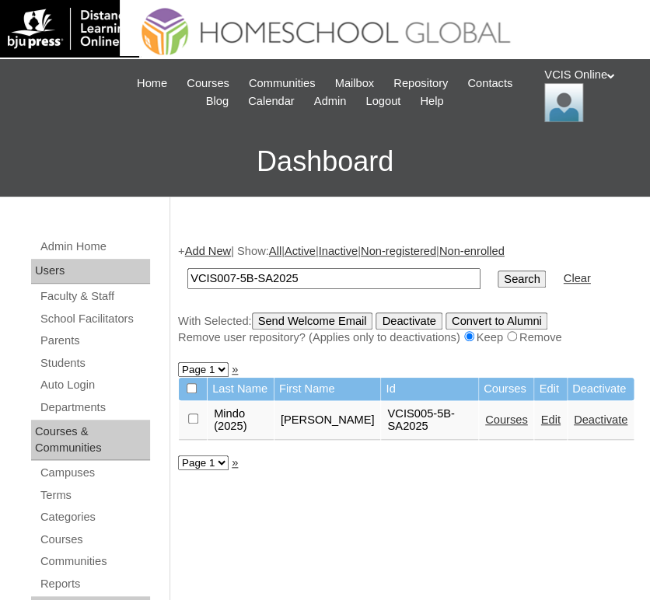
type input "VCIS007-5B-SA2025"
click at [497, 270] on input "Search" at bounding box center [521, 278] width 48 height 17
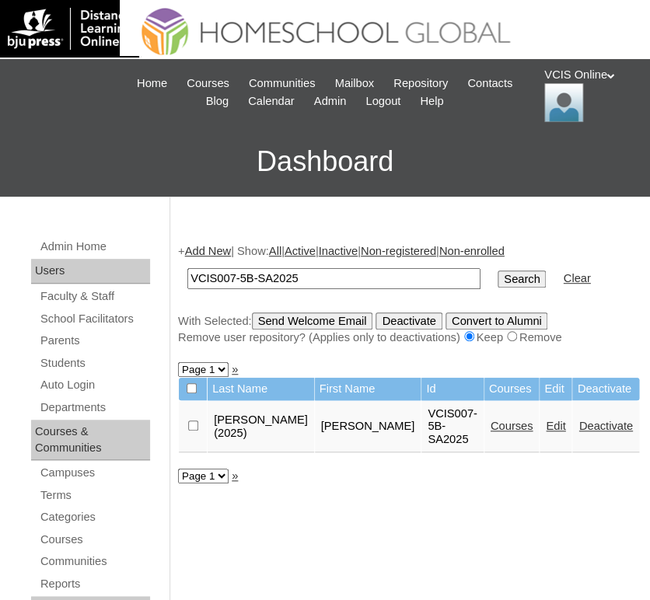
click at [546, 423] on link "Edit" at bounding box center [555, 426] width 19 height 12
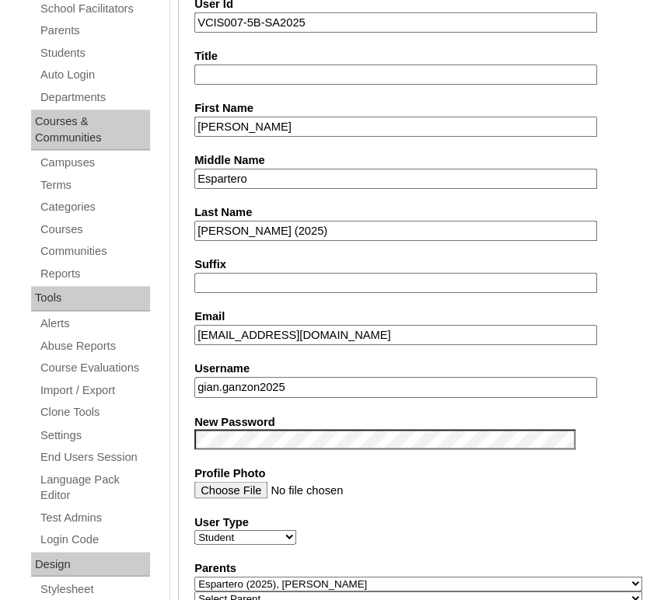
scroll to position [448, 0]
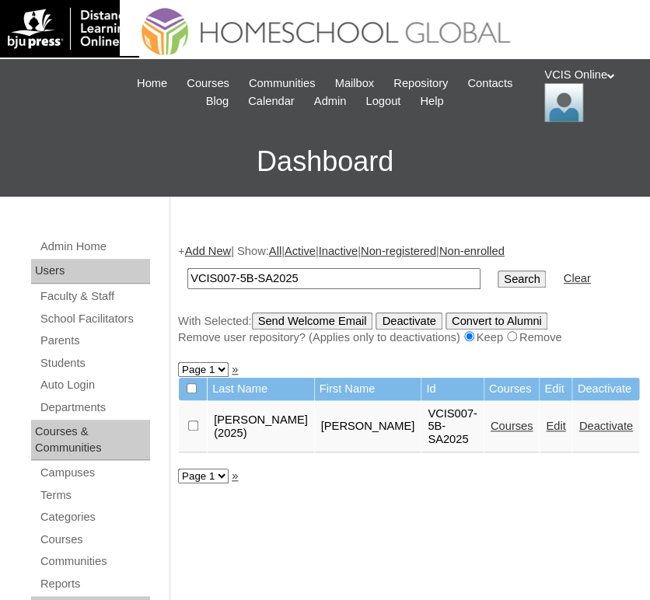
click at [235, 279] on input "VCIS007-5B-SA2025" at bounding box center [333, 278] width 293 height 21
type input "VCIS008-5B-SA2025"
click at [497, 270] on input "Search" at bounding box center [521, 278] width 48 height 17
click at [546, 423] on link "Edit" at bounding box center [555, 426] width 19 height 12
click at [232, 282] on input "VCIS008-5B-SA2025" at bounding box center [333, 278] width 293 height 21
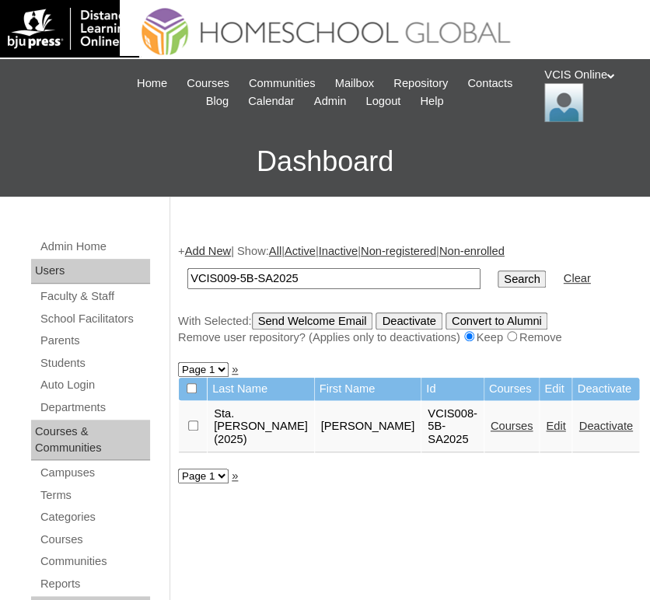
type input "VCIS009-5B-SA2025"
click at [497, 270] on input "Search" at bounding box center [521, 278] width 48 height 17
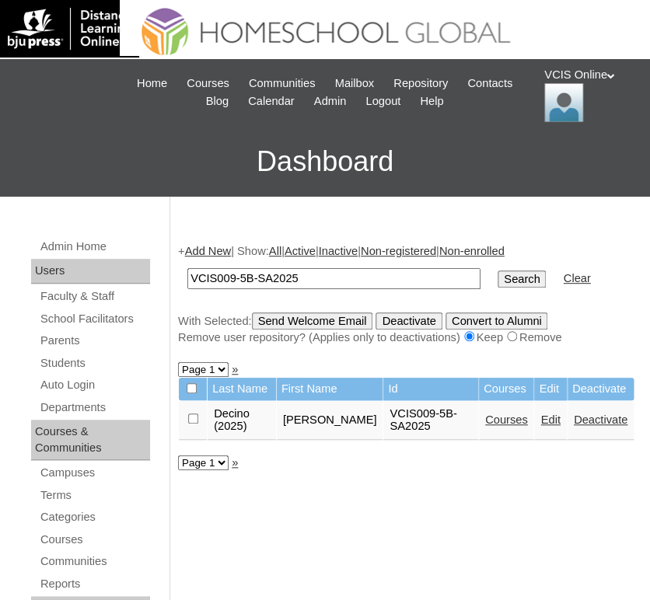
click at [540, 419] on link "Edit" at bounding box center [549, 419] width 19 height 12
click at [232, 281] on input "VCIS009-5B-SA2025" at bounding box center [333, 278] width 293 height 21
type input "VCIS010-5B-SA2025"
click at [497, 270] on input "Search" at bounding box center [521, 278] width 48 height 17
click at [540, 417] on link "Edit" at bounding box center [549, 419] width 19 height 12
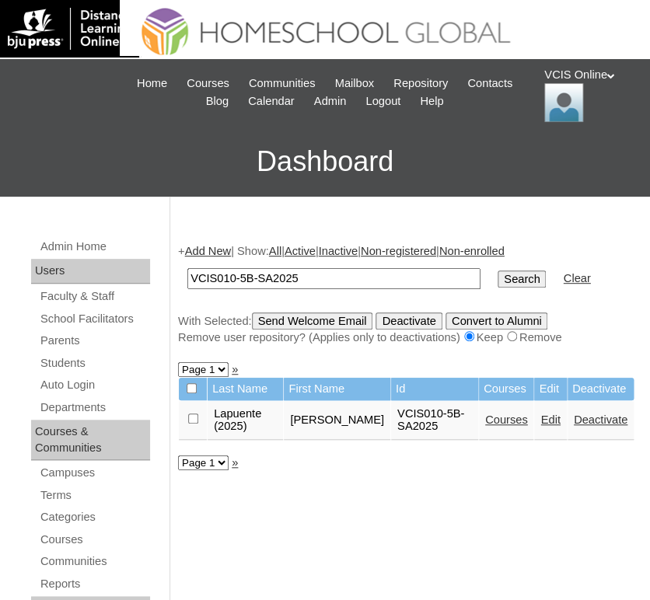
click at [230, 280] on input "VCIS010-5B-SA2025" at bounding box center [333, 278] width 293 height 21
type input "VCIS011-5B-SA2025"
click at [497, 270] on input "Search" at bounding box center [521, 278] width 48 height 17
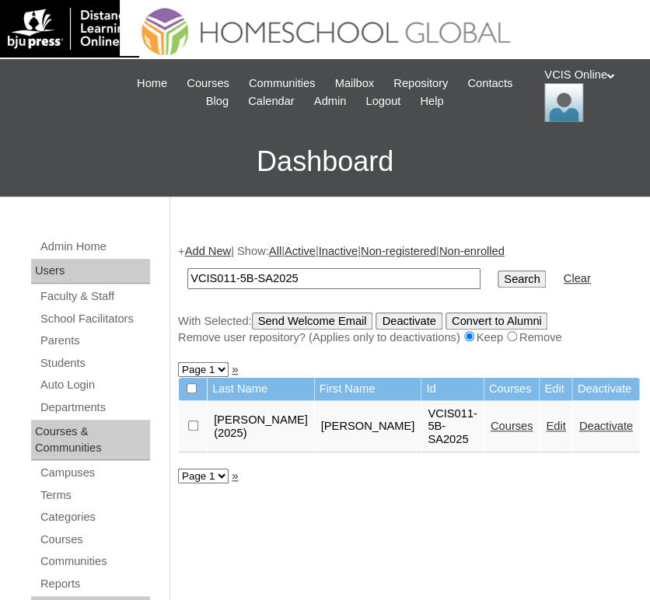
click at [546, 420] on link "Edit" at bounding box center [555, 426] width 19 height 12
click at [235, 274] on input "VCIS011-5B-SA2025" at bounding box center [333, 278] width 293 height 21
type input "VCIS012-5B-SA2025"
click at [497, 270] on input "Search" at bounding box center [521, 278] width 48 height 17
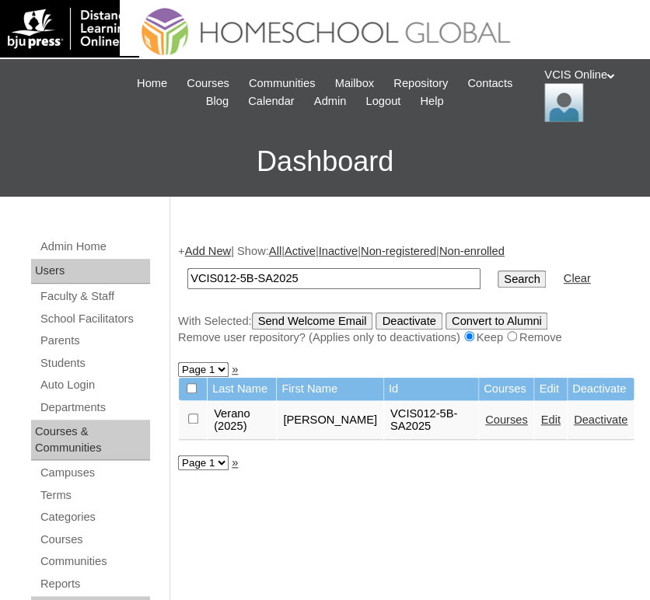
click at [541, 419] on link "Edit" at bounding box center [549, 419] width 19 height 12
click at [235, 281] on input "VCIS012-5B-SA2025" at bounding box center [333, 278] width 293 height 21
type input "VCIS013-5B-SA2025"
click at [497, 270] on input "Search" at bounding box center [521, 278] width 48 height 17
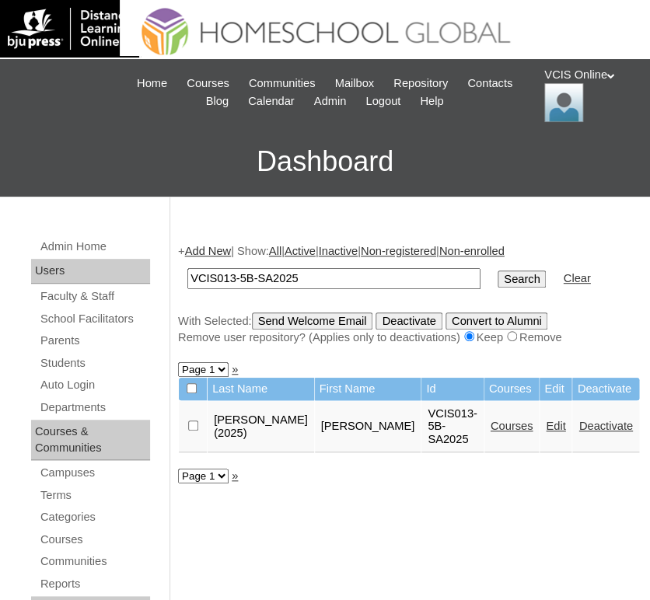
click at [546, 432] on link "Edit" at bounding box center [555, 426] width 19 height 12
click at [233, 279] on input "VCIS013-5B-SA2025" at bounding box center [333, 278] width 293 height 21
type input "VCIS014-5B-SA2025"
click at [497, 270] on input "Search" at bounding box center [521, 278] width 48 height 17
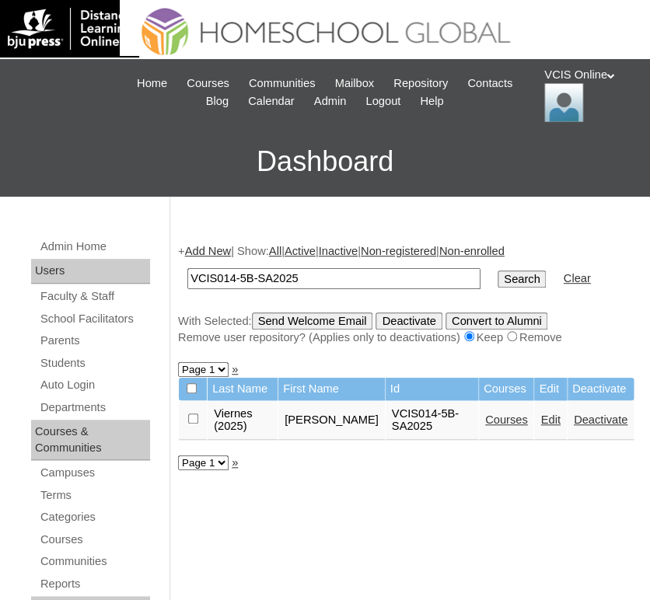
click at [542, 424] on link "Edit" at bounding box center [549, 419] width 19 height 12
click at [234, 277] on input "VCIS014-5B-SA2025" at bounding box center [333, 278] width 293 height 21
type input "VCIS015-5B-SA2025"
click at [497, 270] on input "Search" at bounding box center [521, 278] width 48 height 17
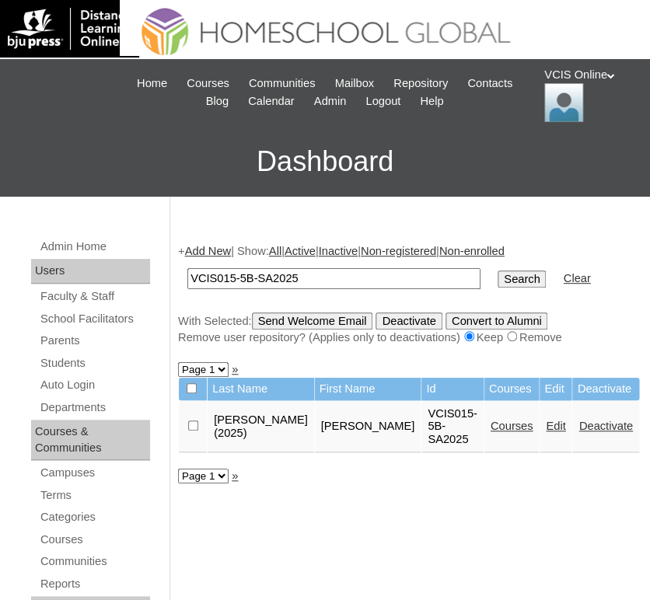
click at [546, 420] on link "Edit" at bounding box center [555, 426] width 19 height 12
click at [234, 275] on input "VCIS015-5B-SA2025" at bounding box center [333, 278] width 293 height 21
type input "VCIS016-5B-SA2025"
click at [497, 270] on input "Search" at bounding box center [521, 278] width 48 height 17
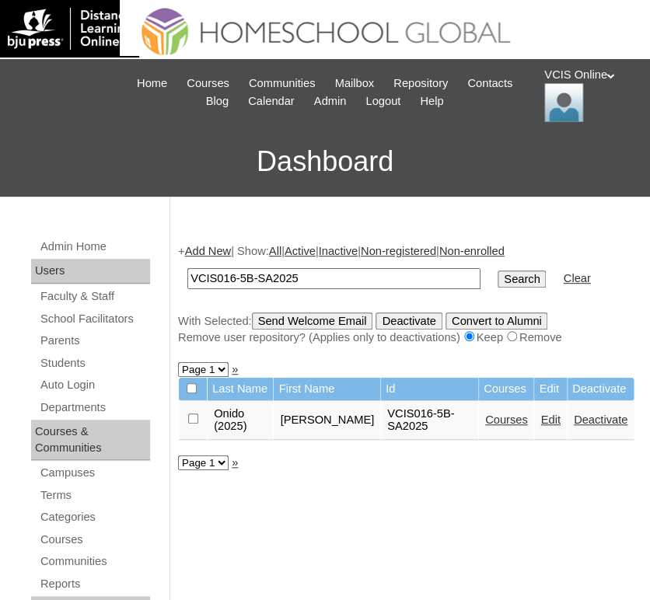
click at [540, 426] on link "Edit" at bounding box center [549, 419] width 19 height 12
click at [167, 84] on span "Home" at bounding box center [152, 84] width 30 height 18
